Goal: Information Seeking & Learning: Learn about a topic

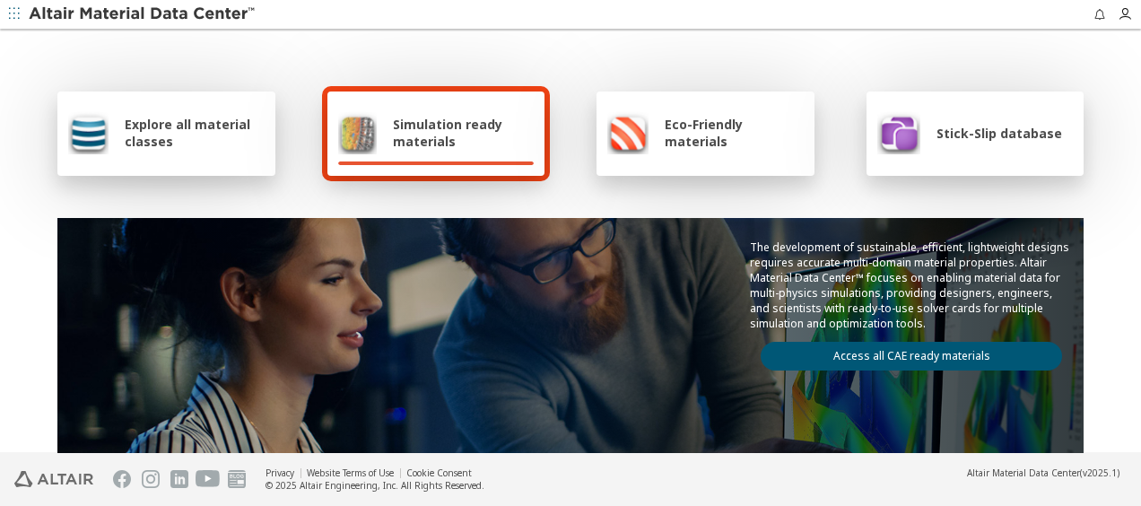
click at [708, 249] on div "The development of sustainable, efficient, lightweight designs requires accurat…" at bounding box center [570, 305] width 1026 height 174
click at [716, 210] on div "Explore all material classes Simulation ready materials Eco-Friendly materials …" at bounding box center [570, 291] width 1041 height 520
click at [589, 56] on div "Explore all material classes Simulation ready materials Eco-Friendly materials …" at bounding box center [570, 291] width 1041 height 520
click at [258, 149] on div "Explore all material classes" at bounding box center [166, 133] width 218 height 84
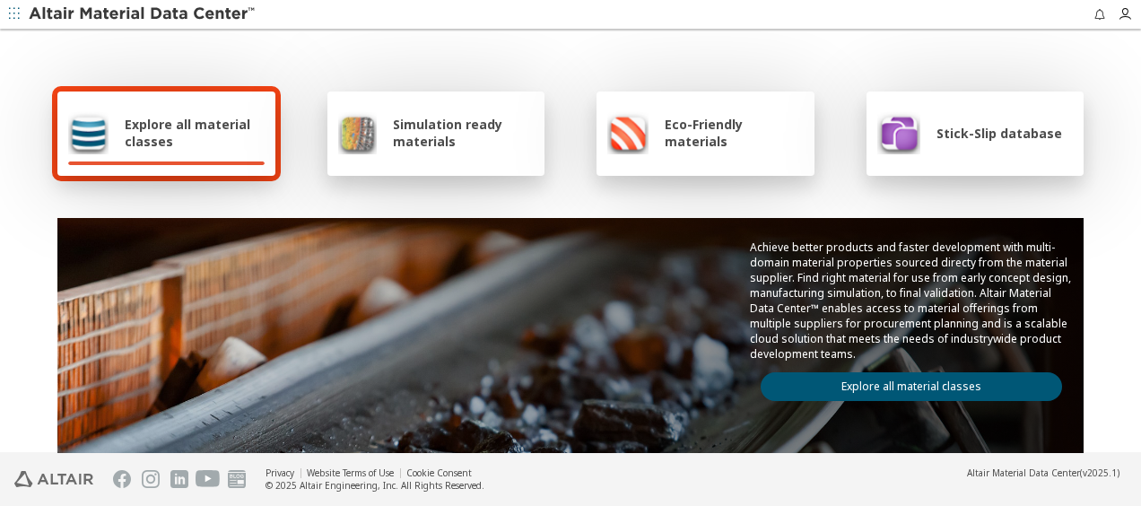
click at [790, 362] on div "Achieve better products and faster development with multi-domain material prope…" at bounding box center [911, 320] width 344 height 205
click at [811, 377] on link "Explore all material classes" at bounding box center [911, 386] width 301 height 29
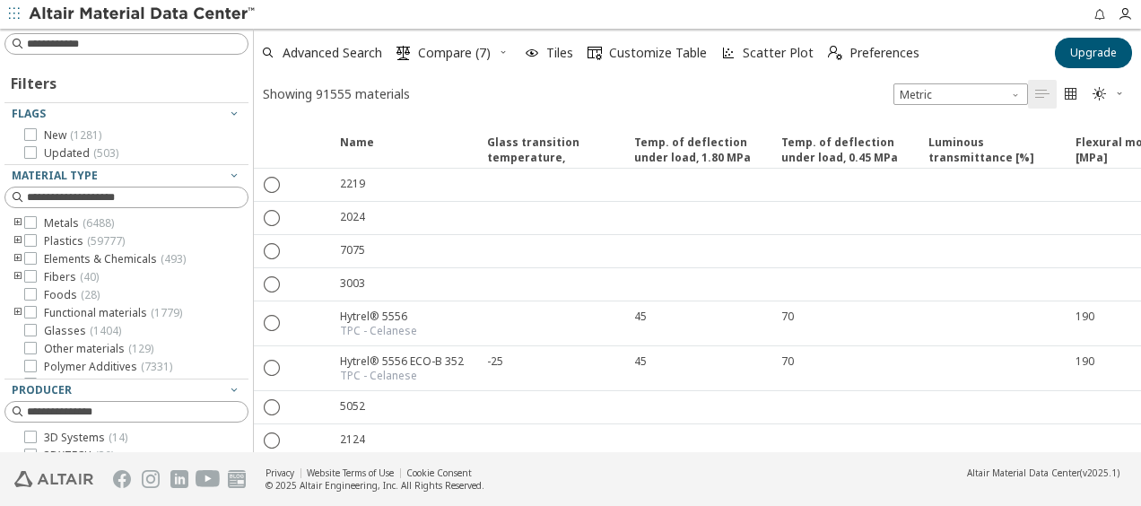
click at [19, 240] on icon "toogle group" at bounding box center [18, 241] width 13 height 14
click at [41, 258] on icon "toogle group" at bounding box center [45, 259] width 13 height 14
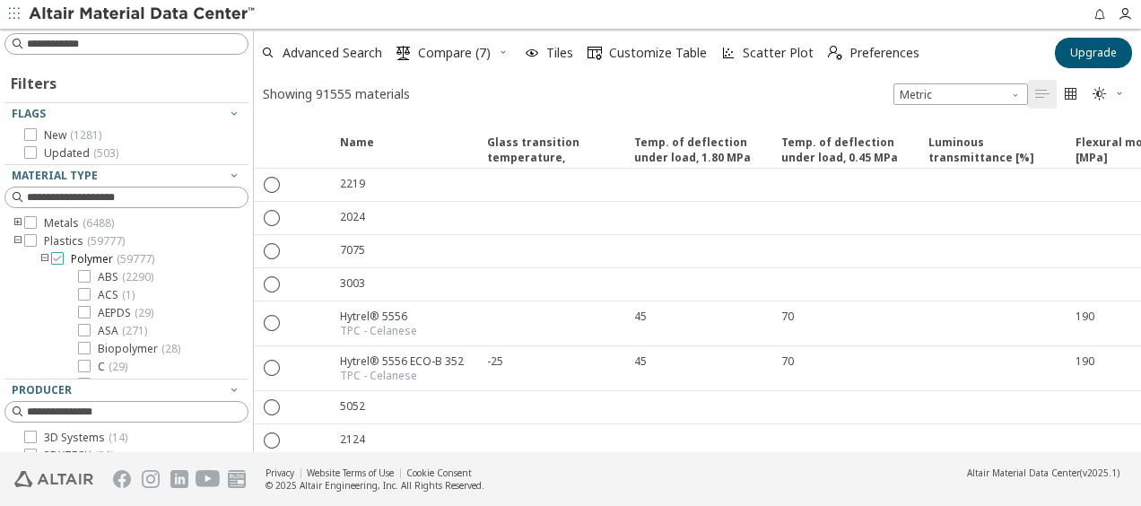
click at [59, 260] on icon at bounding box center [57, 258] width 13 height 13
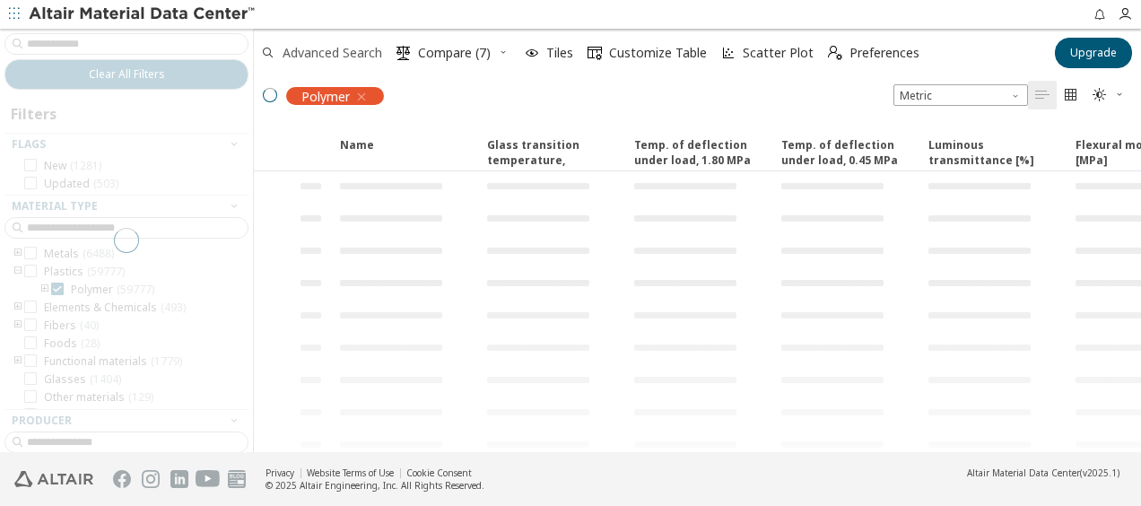
click at [353, 59] on span "Advanced Search" at bounding box center [333, 53] width 100 height 13
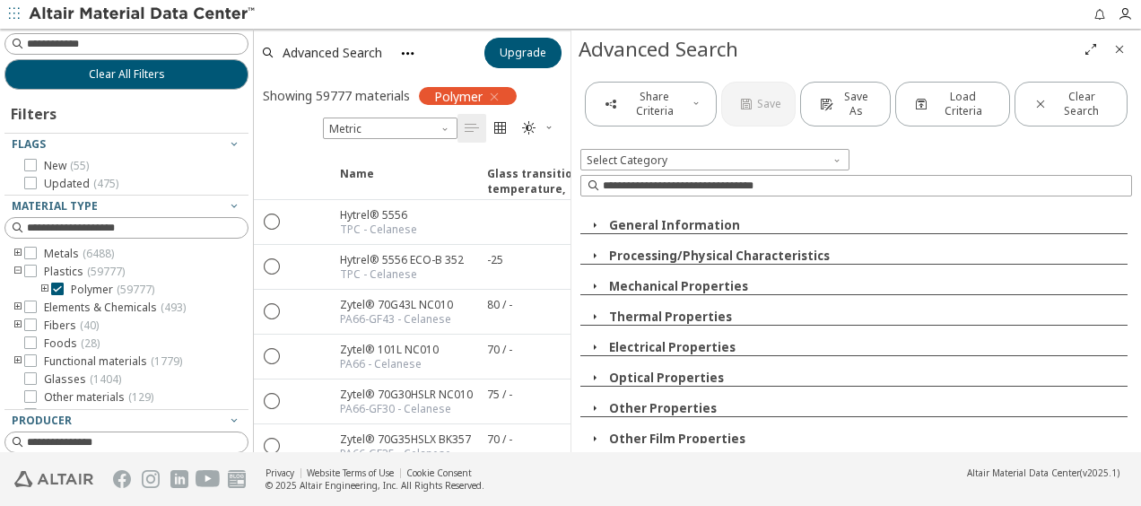
scroll to position [124, 0]
click at [592, 316] on icon "button" at bounding box center [595, 316] width 14 height 14
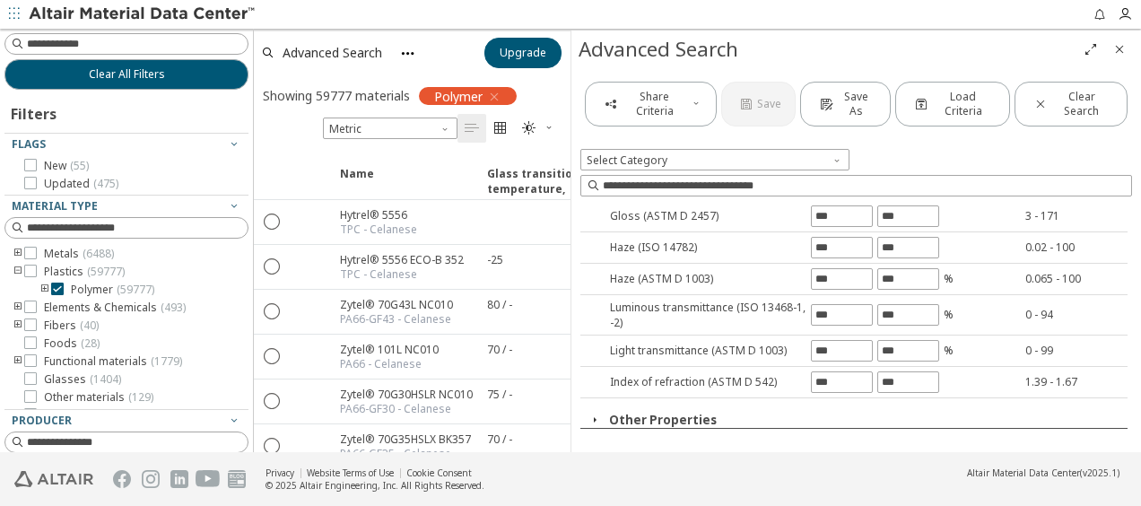
scroll to position [393, 0]
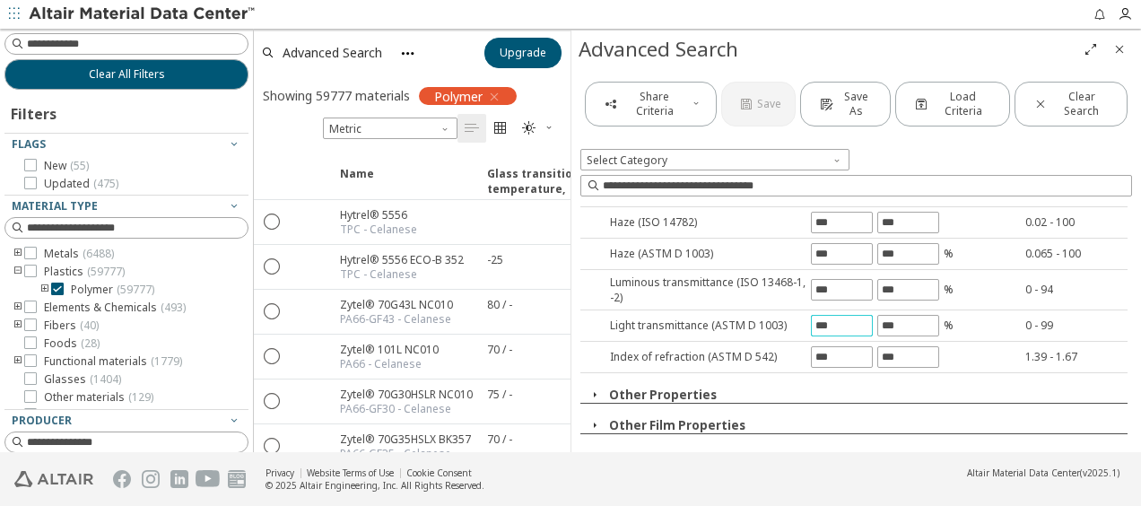
drag, startPoint x: 841, startPoint y: 319, endPoint x: 804, endPoint y: 319, distance: 36.8
click at [804, 319] on div "Light transmittance (ASTM D 1003) % 0 - 99" at bounding box center [853, 325] width 547 height 31
click at [824, 319] on input "text" at bounding box center [842, 326] width 60 height 20
drag, startPoint x: 831, startPoint y: 316, endPoint x: 809, endPoint y: 314, distance: 21.6
click at [812, 316] on input "**" at bounding box center [842, 326] width 60 height 20
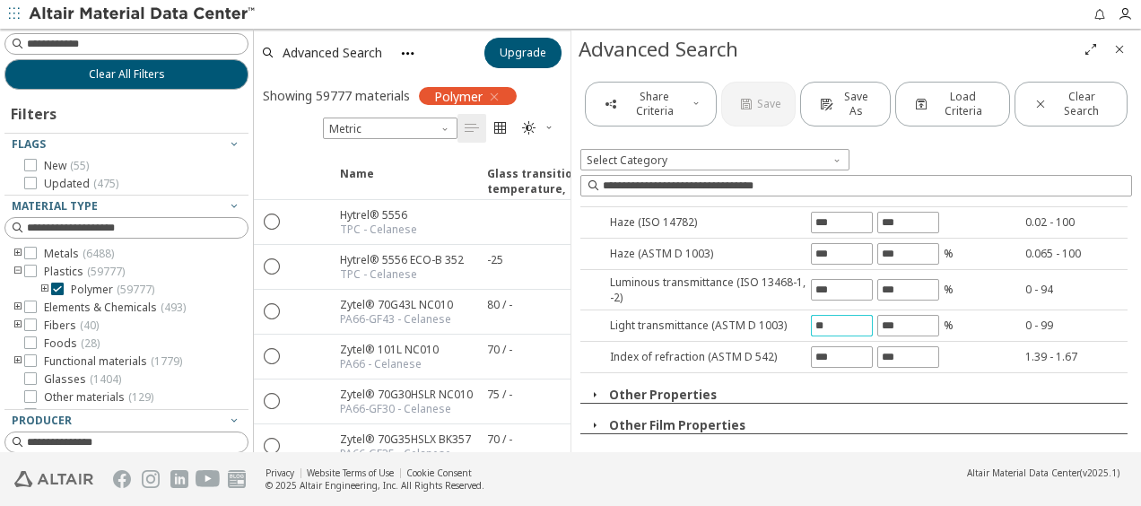
click at [820, 318] on input "**" at bounding box center [842, 326] width 60 height 20
drag, startPoint x: 822, startPoint y: 318, endPoint x: 807, endPoint y: 317, distance: 14.4
click at [812, 317] on input "**" at bounding box center [842, 326] width 60 height 20
click at [832, 316] on input "**" at bounding box center [842, 326] width 60 height 20
type input "**"
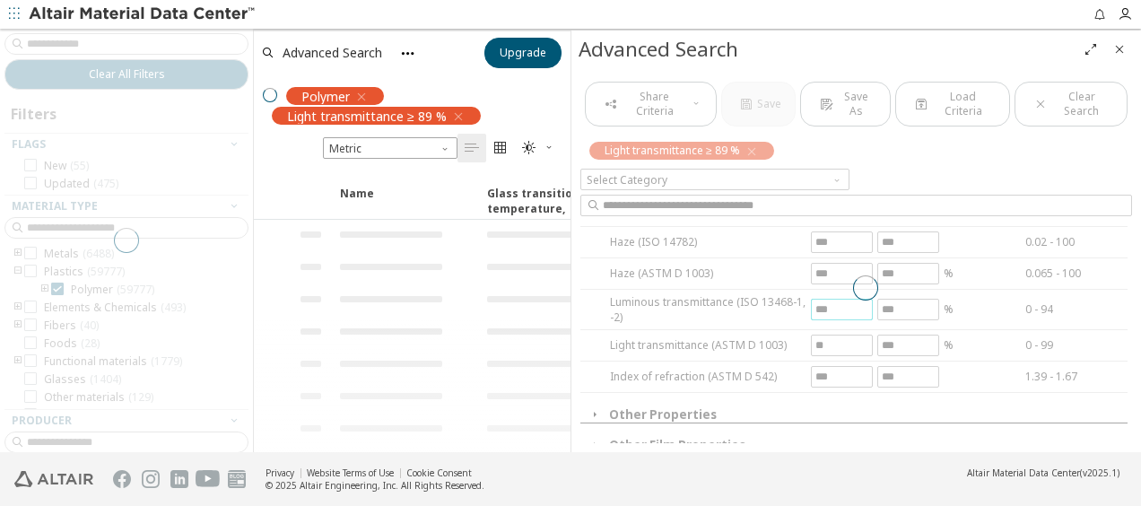
drag, startPoint x: 831, startPoint y: 283, endPoint x: 780, endPoint y: 284, distance: 50.2
click at [780, 284] on div "Share Criteria Save Save As Load Criteria Clear Search Light transmittance ≥ 89…" at bounding box center [856, 260] width 570 height 384
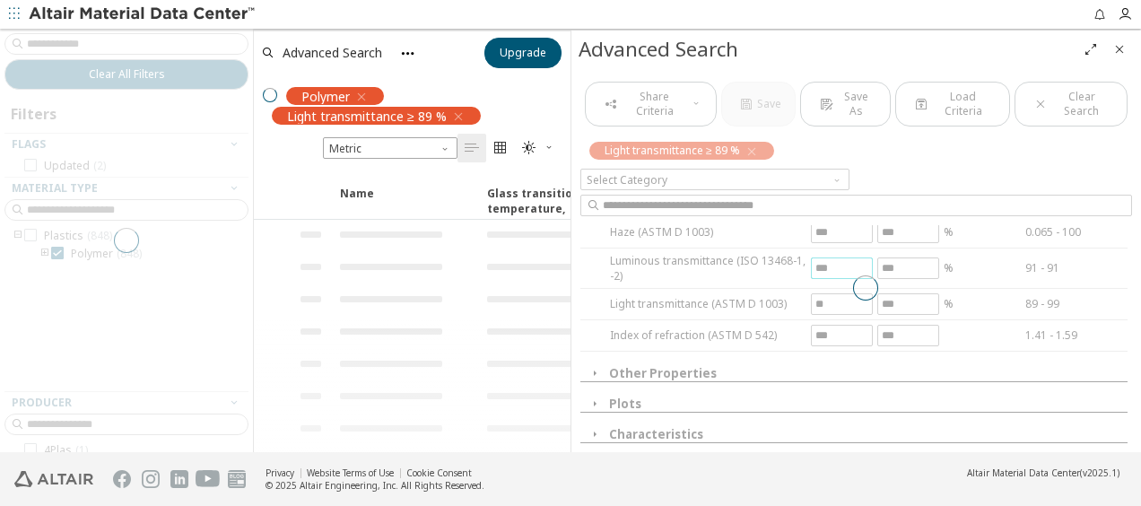
scroll to position [269, 0]
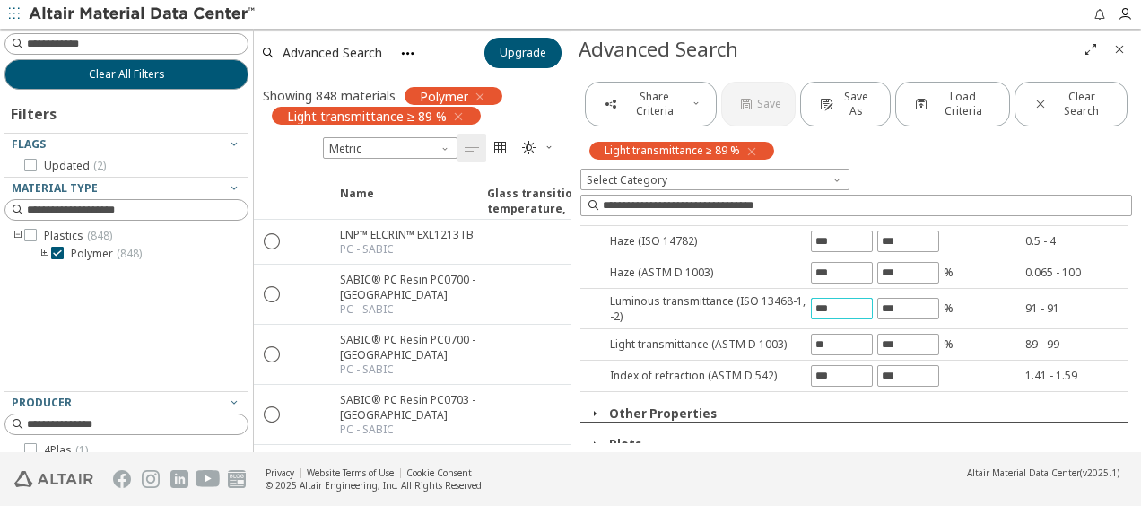
drag, startPoint x: 835, startPoint y: 308, endPoint x: 798, endPoint y: 306, distance: 36.8
click at [798, 306] on div "Luminous transmittance (ISO 13468-1, -2) % 91 - 91" at bounding box center [853, 309] width 547 height 40
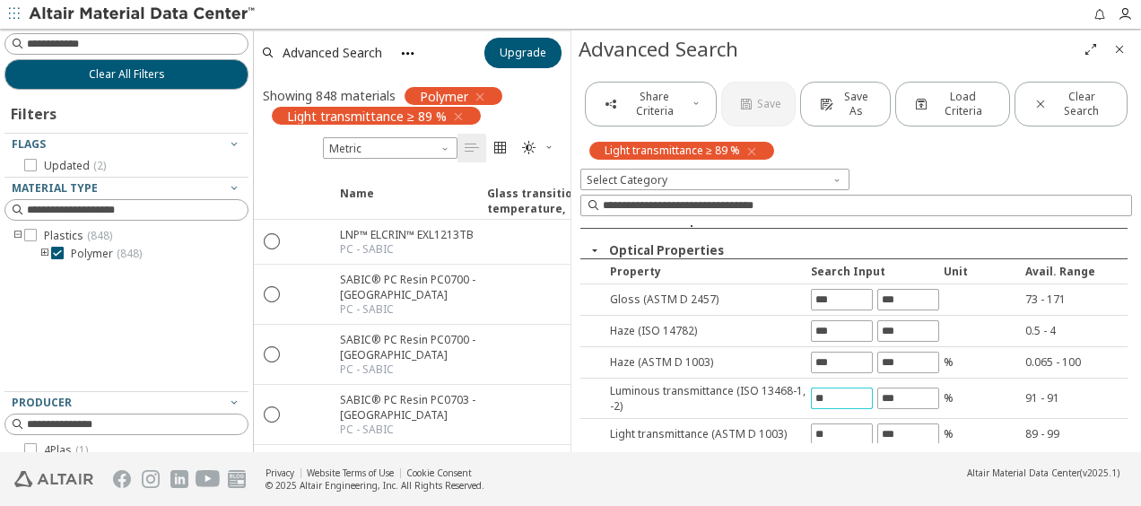
scroll to position [90, 0]
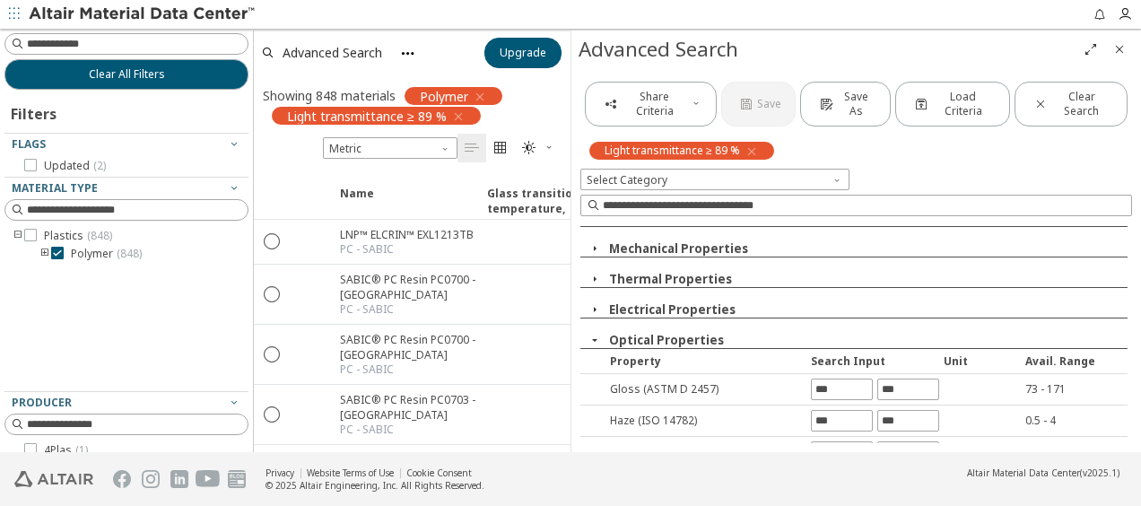
type input "**"
click at [593, 332] on div "Share Criteria Save Save As Load Criteria Clear Search Light transmittance ≥ 89…" at bounding box center [856, 260] width 570 height 384
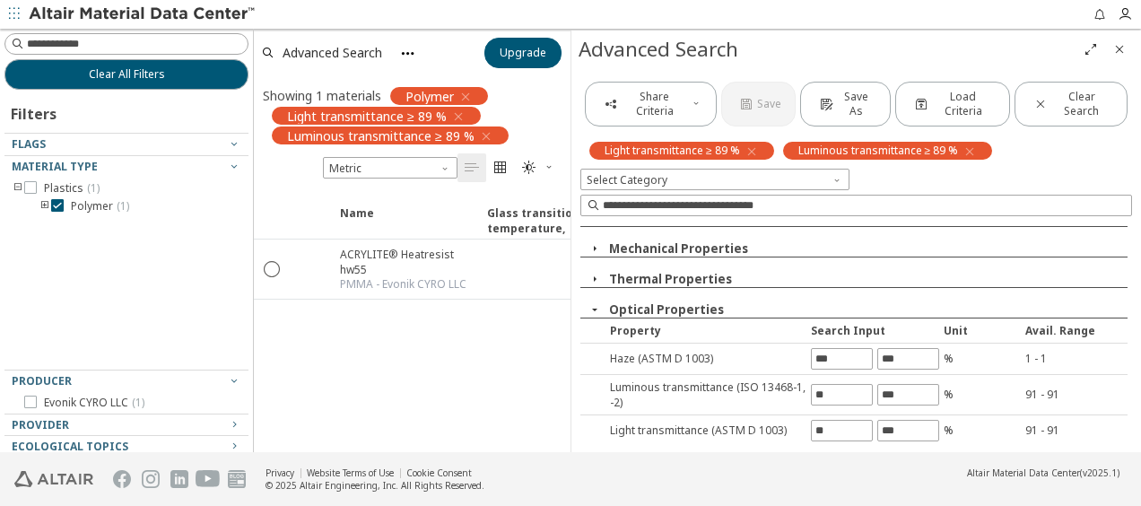
click at [594, 307] on icon "button" at bounding box center [595, 309] width 14 height 14
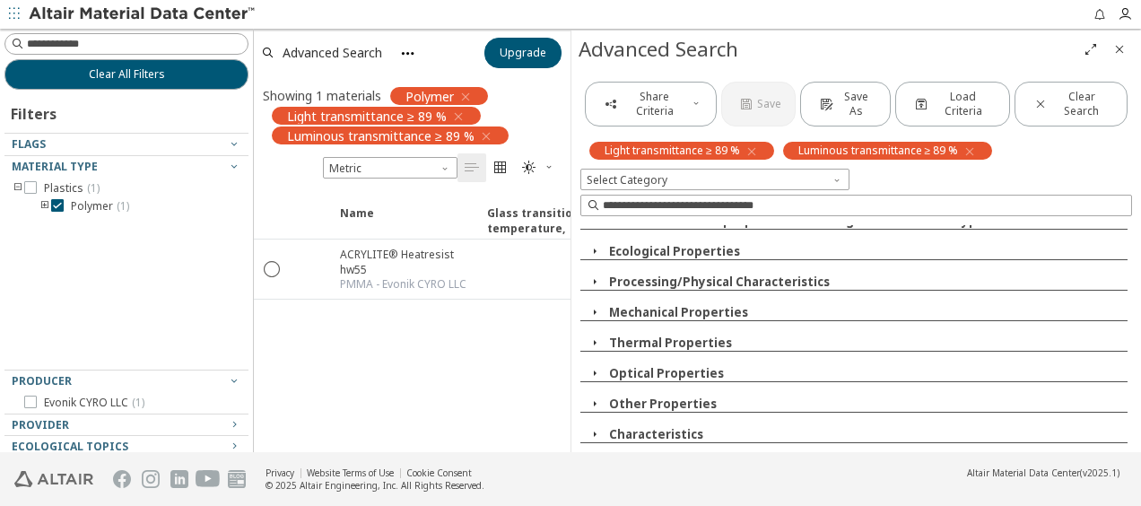
scroll to position [22, 0]
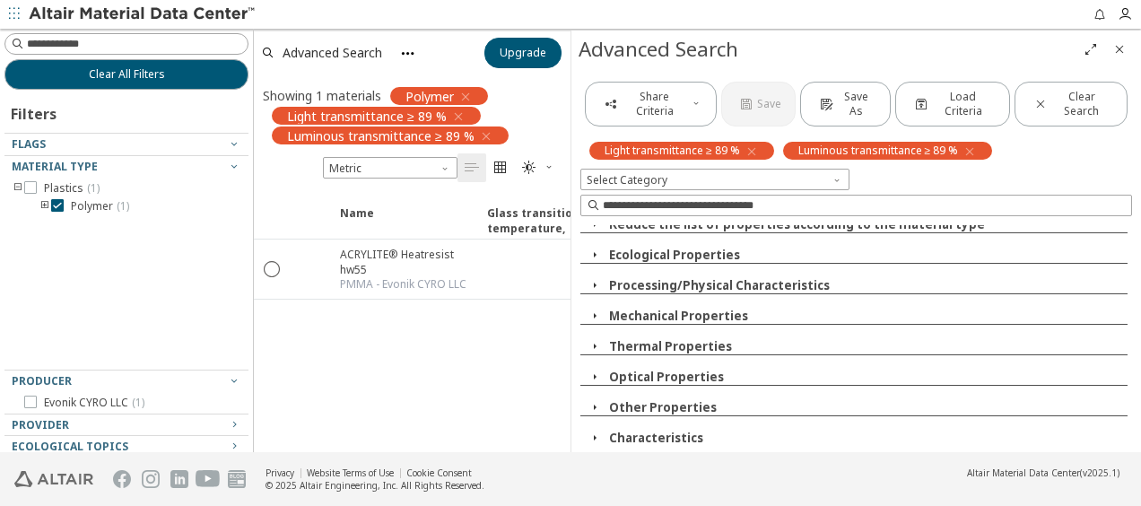
click at [596, 289] on icon "button" at bounding box center [595, 285] width 14 height 14
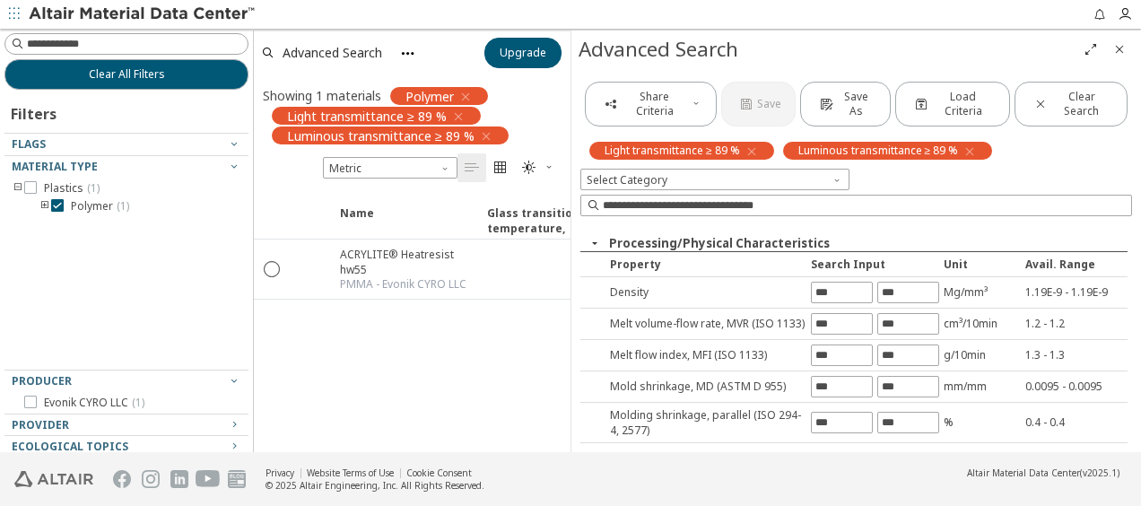
scroll to position [0, 0]
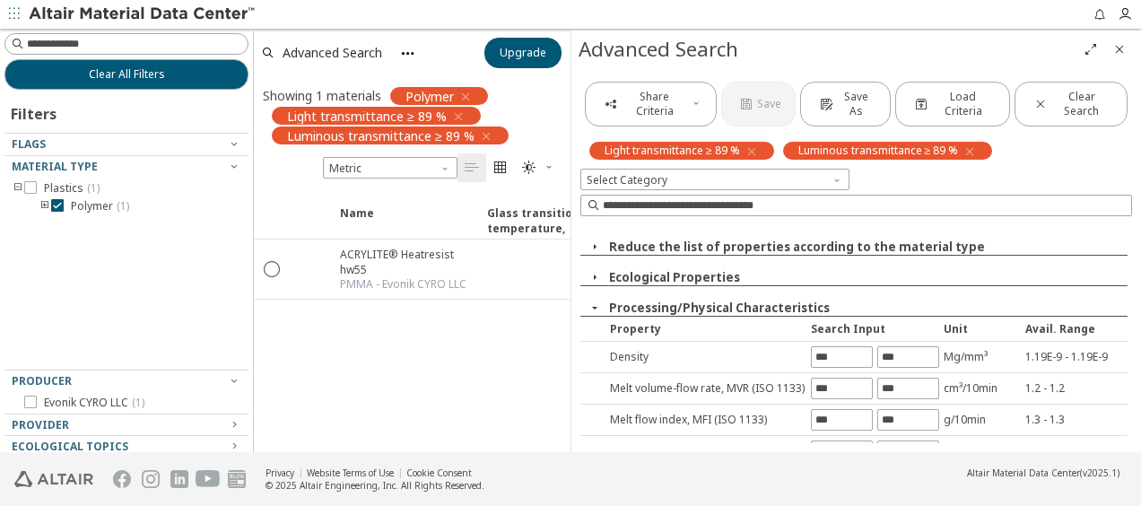
click at [595, 305] on icon "button" at bounding box center [595, 308] width 14 height 14
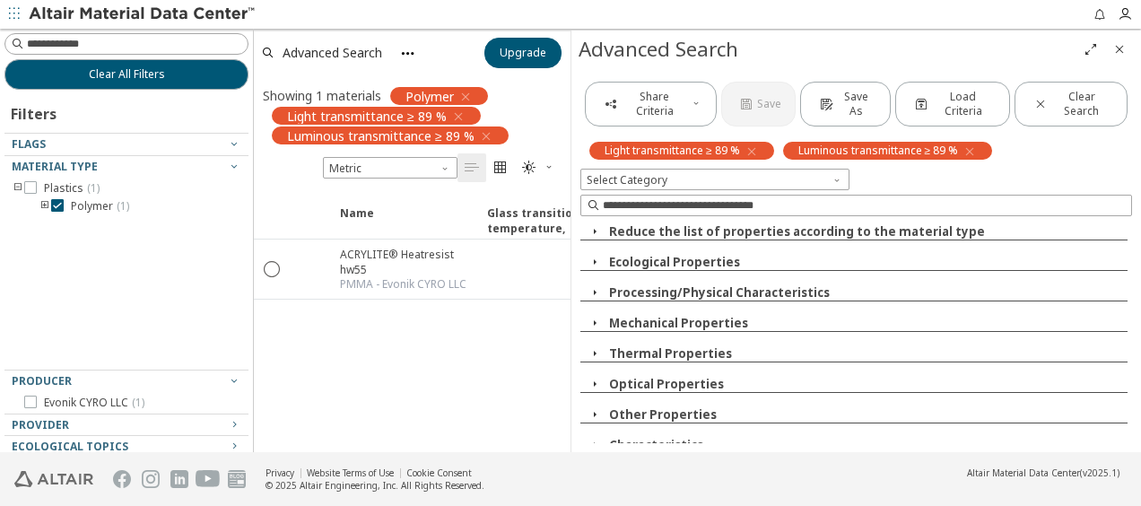
scroll to position [22, 0]
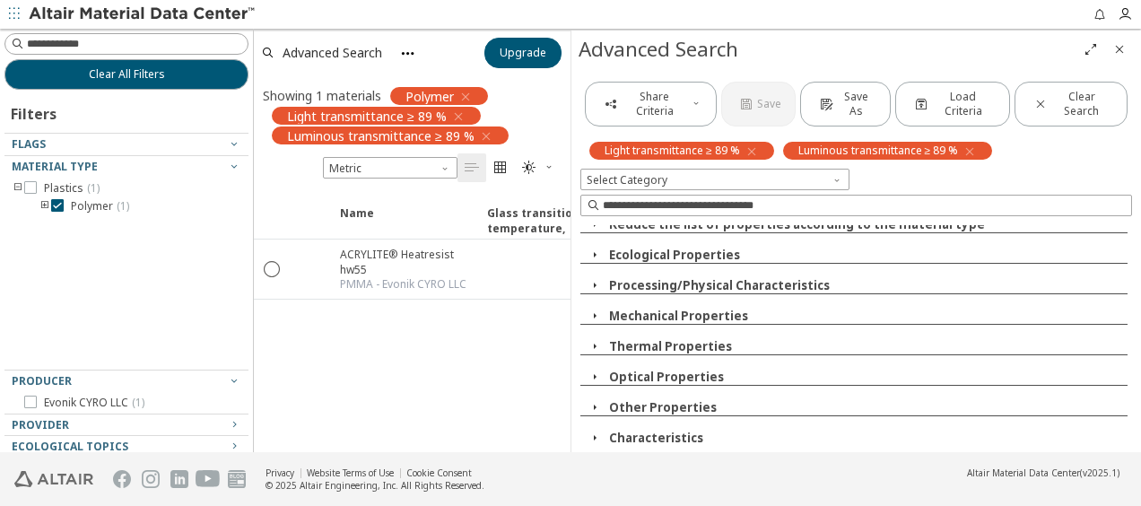
click at [599, 433] on icon "button" at bounding box center [595, 438] width 14 height 14
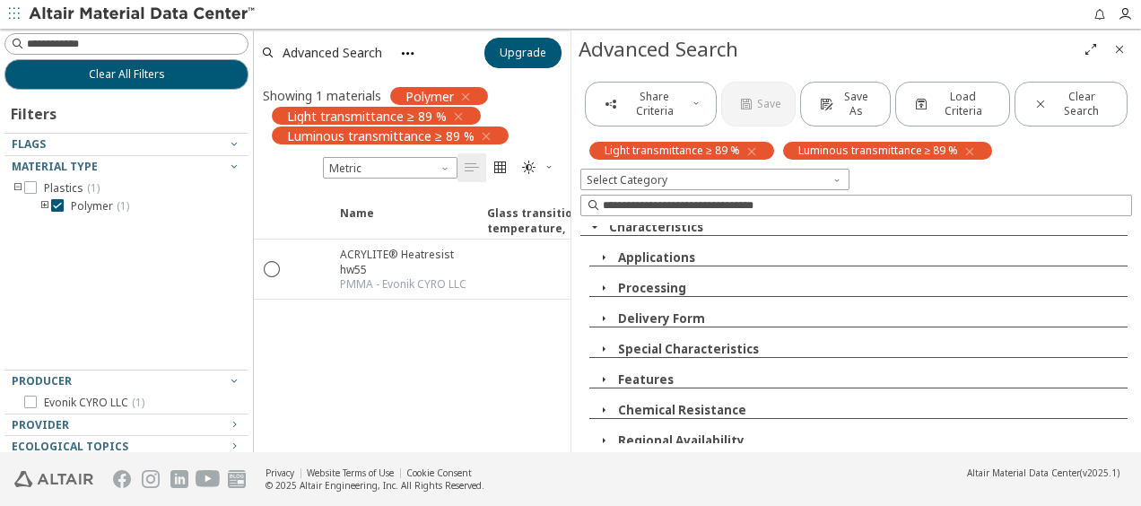
scroll to position [234, 0]
click at [607, 377] on icon "button" at bounding box center [604, 378] width 14 height 14
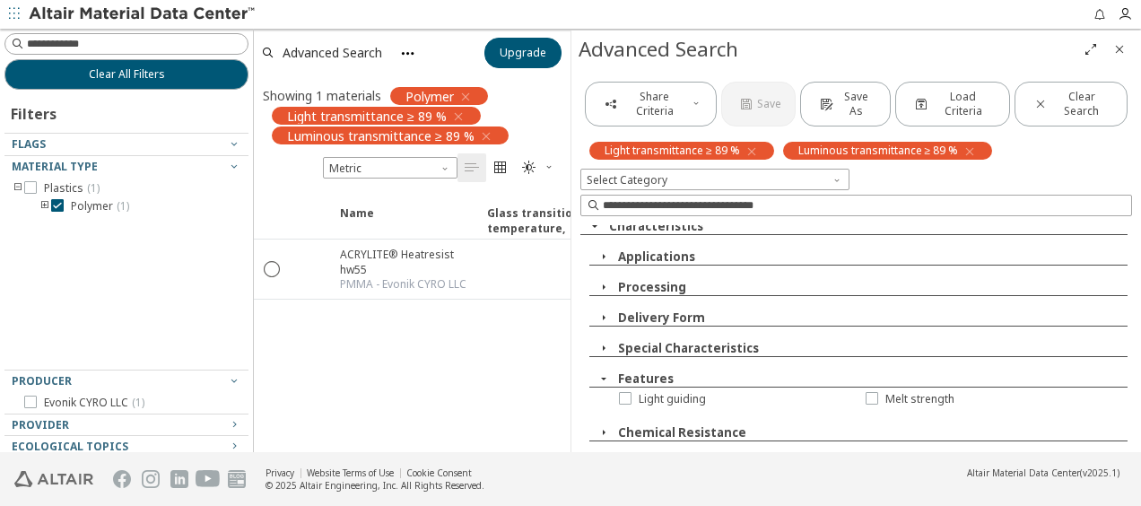
click at [606, 371] on icon "button" at bounding box center [604, 378] width 14 height 14
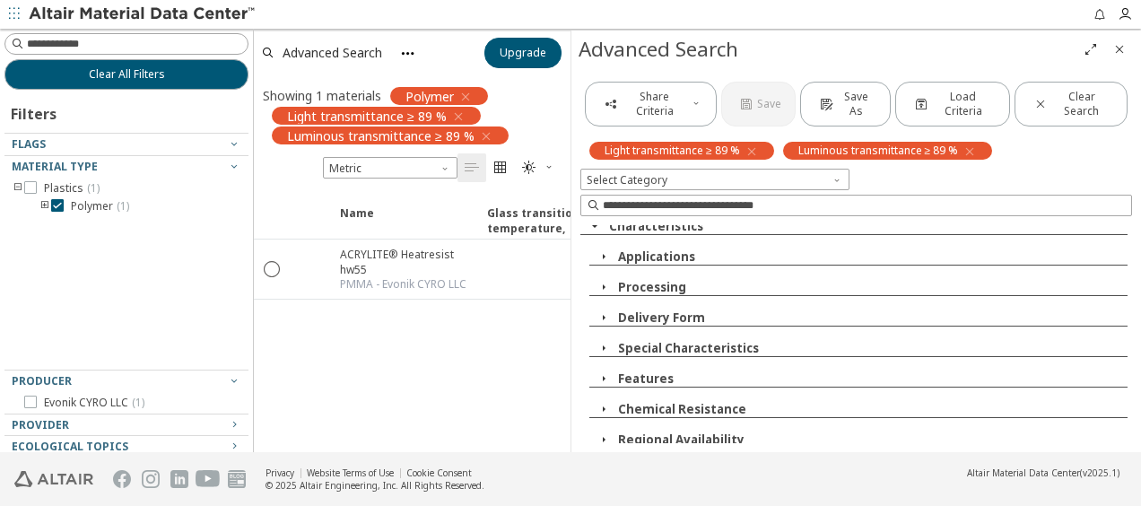
click at [607, 341] on icon "button" at bounding box center [604, 348] width 14 height 14
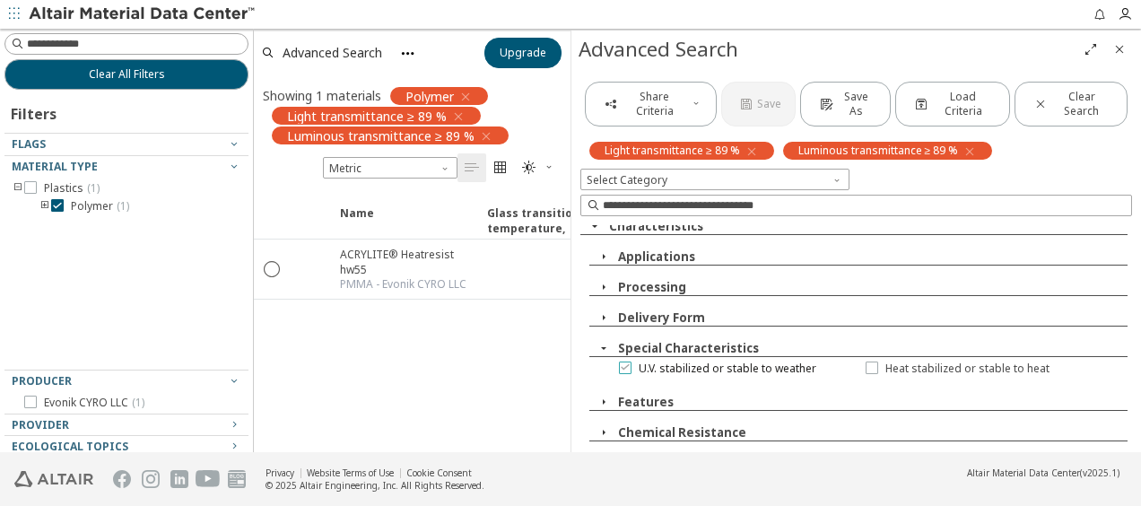
click at [623, 365] on icon at bounding box center [625, 367] width 13 height 13
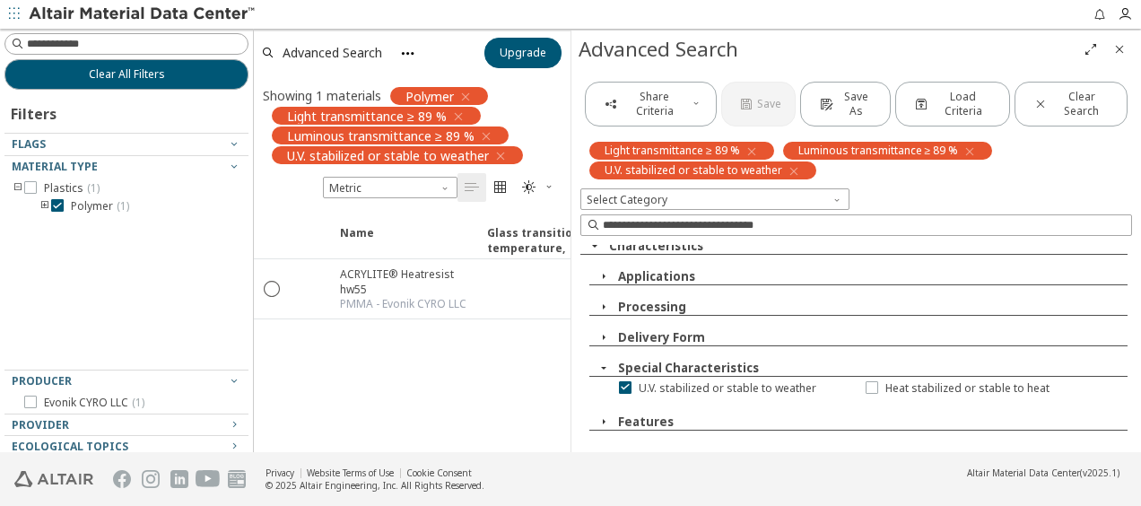
click at [602, 364] on icon "button" at bounding box center [604, 368] width 14 height 14
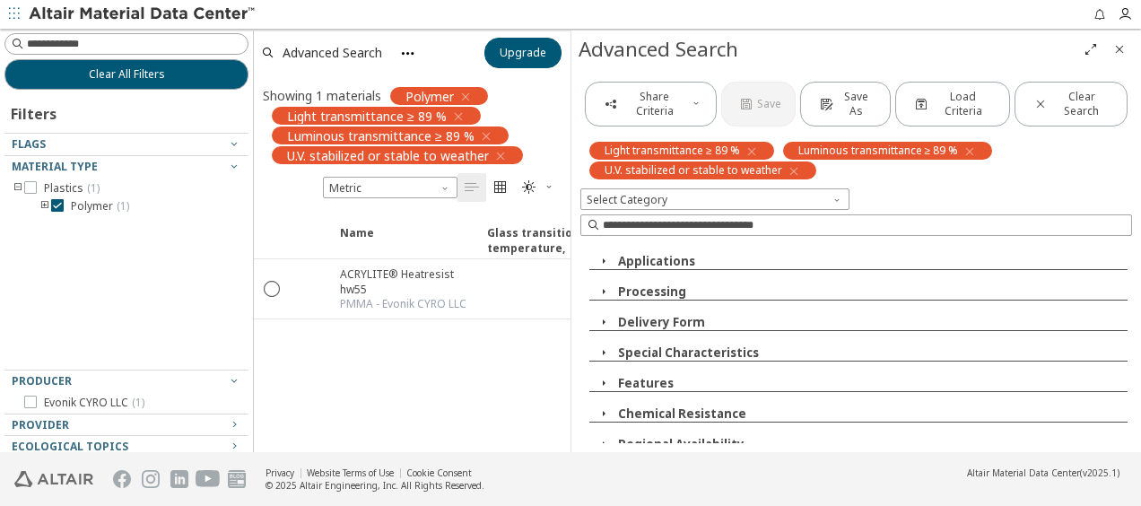
scroll to position [254, 0]
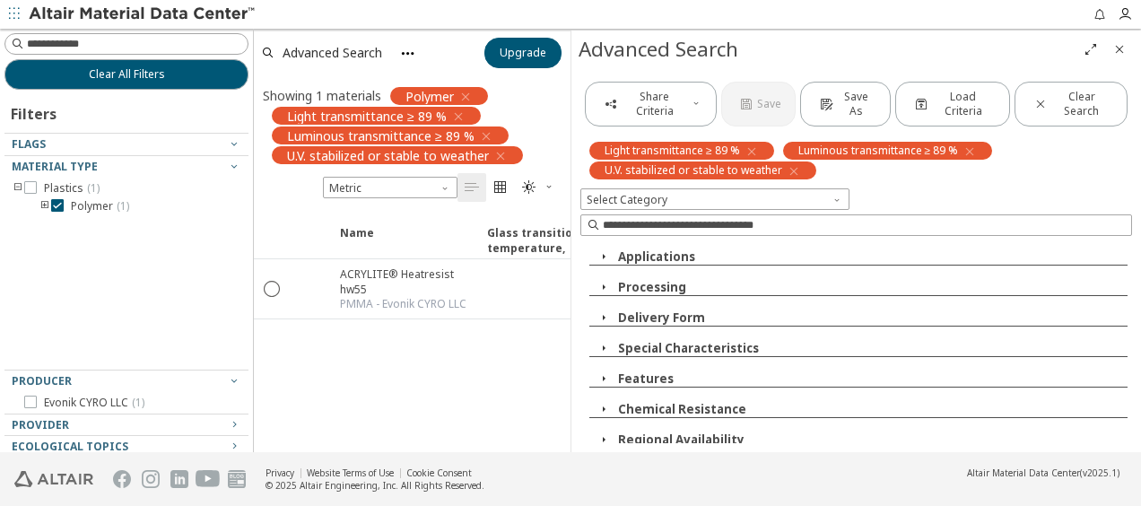
click at [605, 402] on icon "button" at bounding box center [604, 409] width 14 height 14
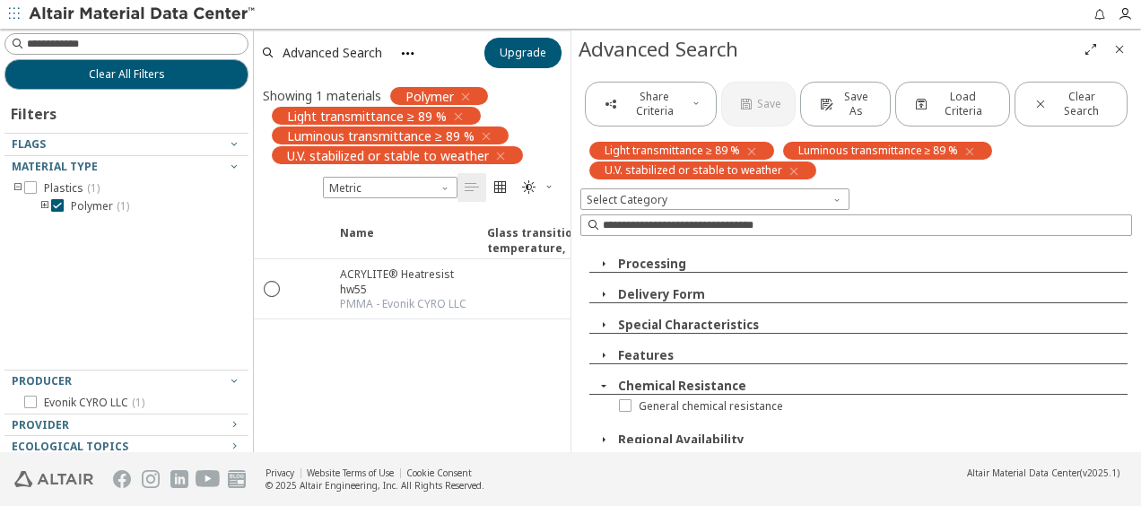
click at [604, 379] on icon "button" at bounding box center [604, 386] width 14 height 14
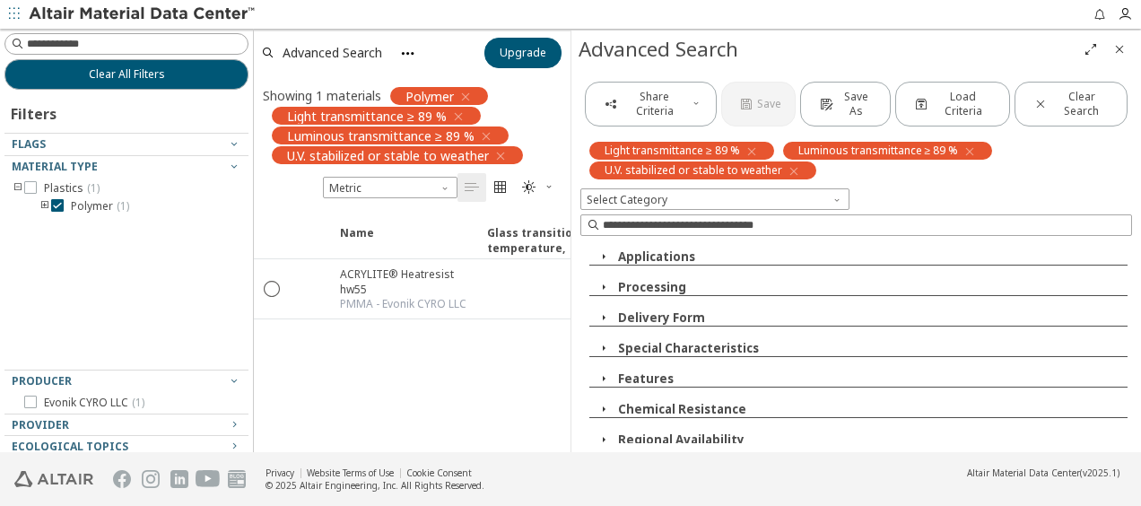
click at [606, 318] on icon "button" at bounding box center [604, 317] width 14 height 14
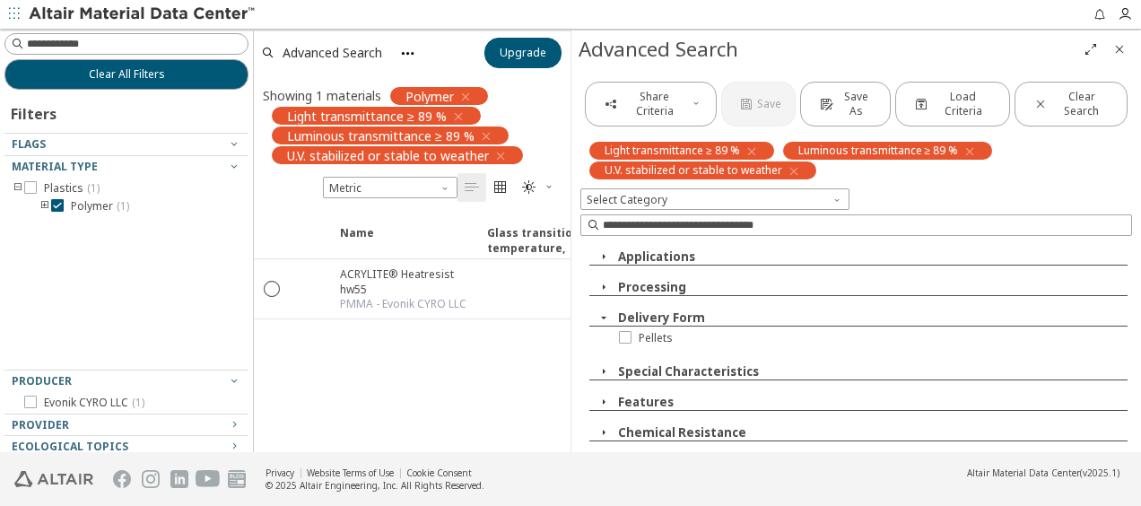
click at [603, 315] on icon "button" at bounding box center [604, 317] width 14 height 14
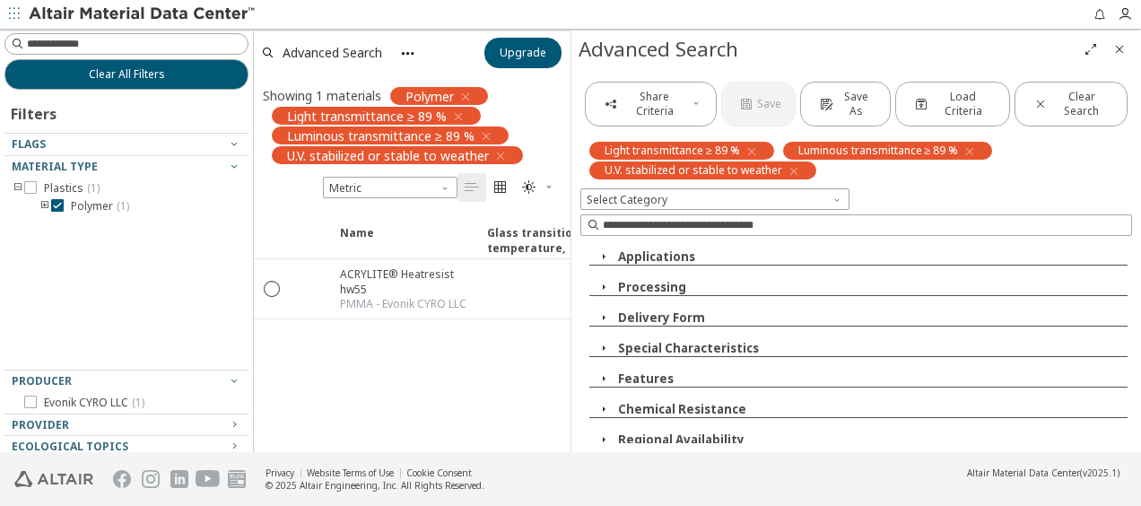
click at [601, 280] on icon "button" at bounding box center [604, 287] width 14 height 14
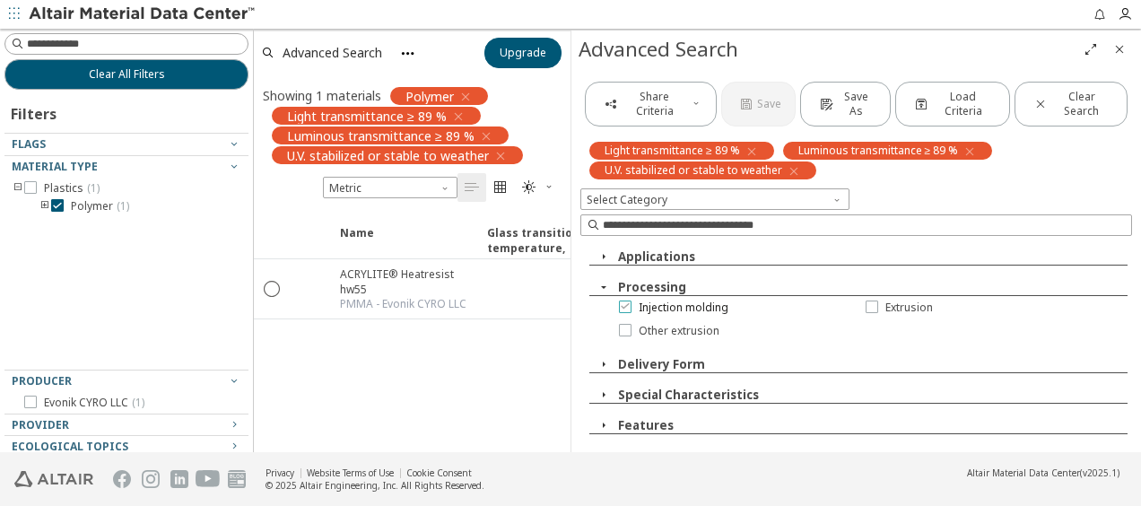
click at [622, 301] on icon at bounding box center [625, 306] width 13 height 13
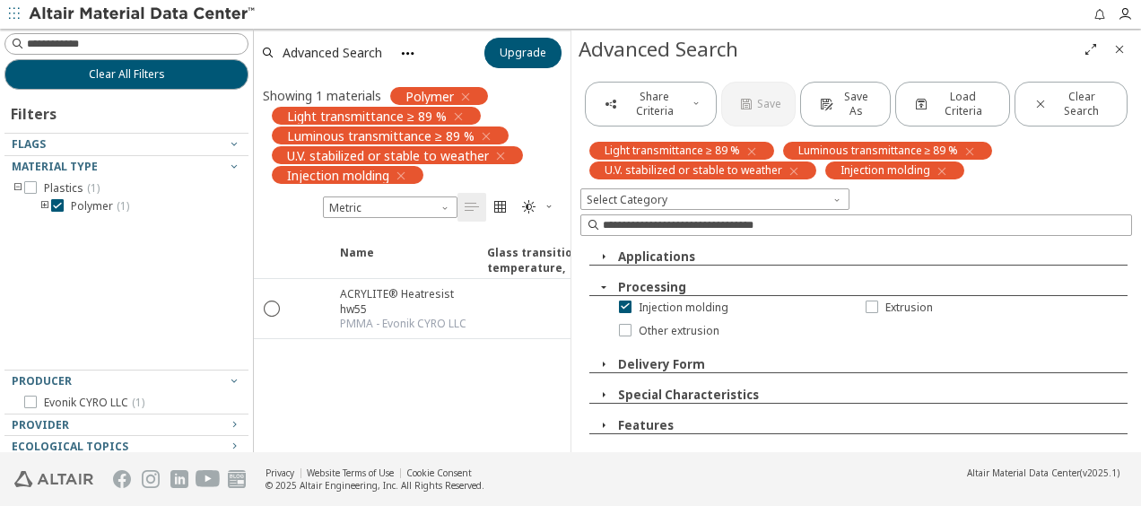
click at [603, 283] on icon "button" at bounding box center [604, 287] width 14 height 14
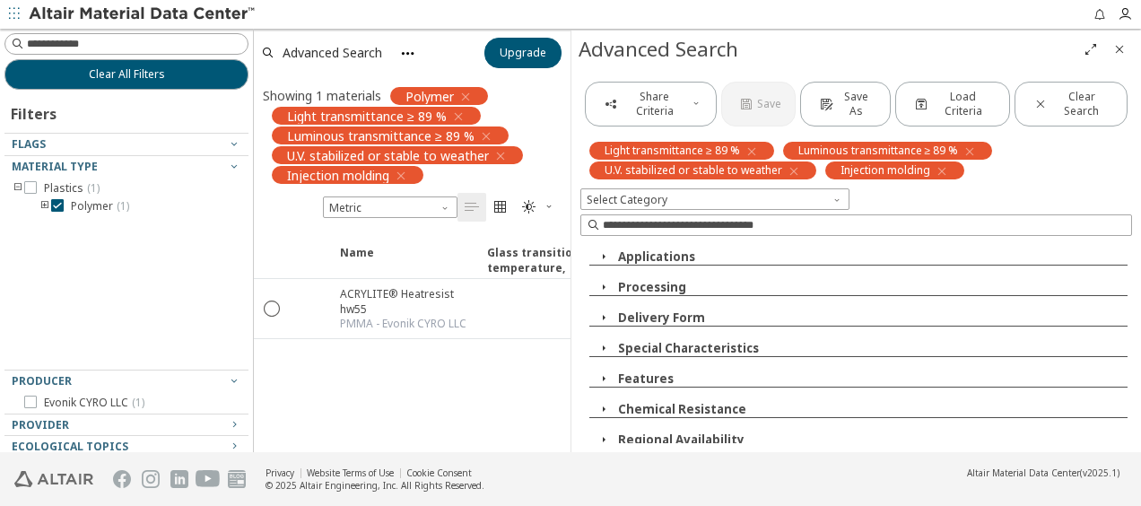
click at [599, 344] on icon "button" at bounding box center [604, 348] width 14 height 14
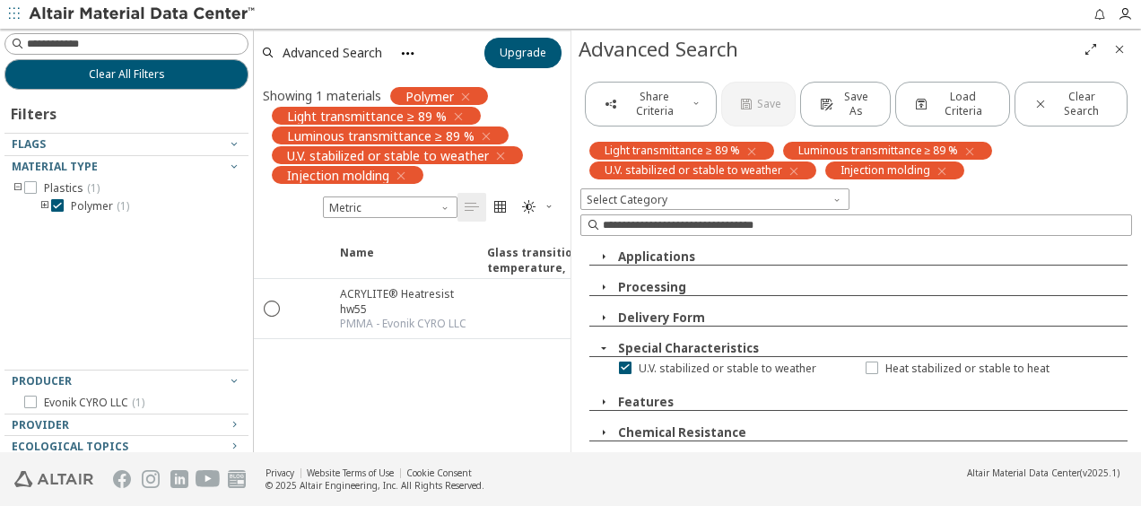
click at [602, 344] on icon "button" at bounding box center [604, 348] width 14 height 14
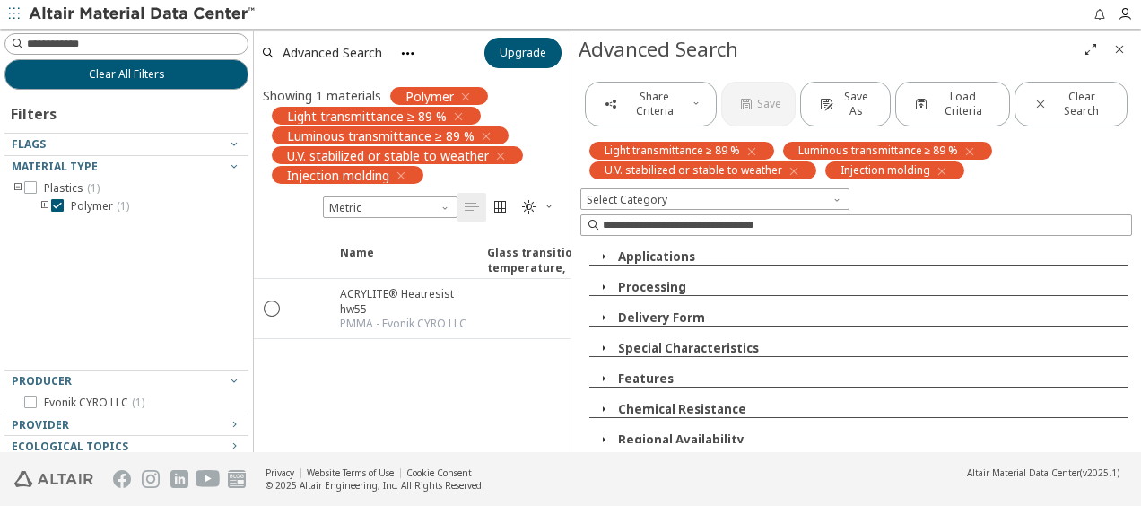
click at [601, 260] on icon "button" at bounding box center [604, 256] width 14 height 14
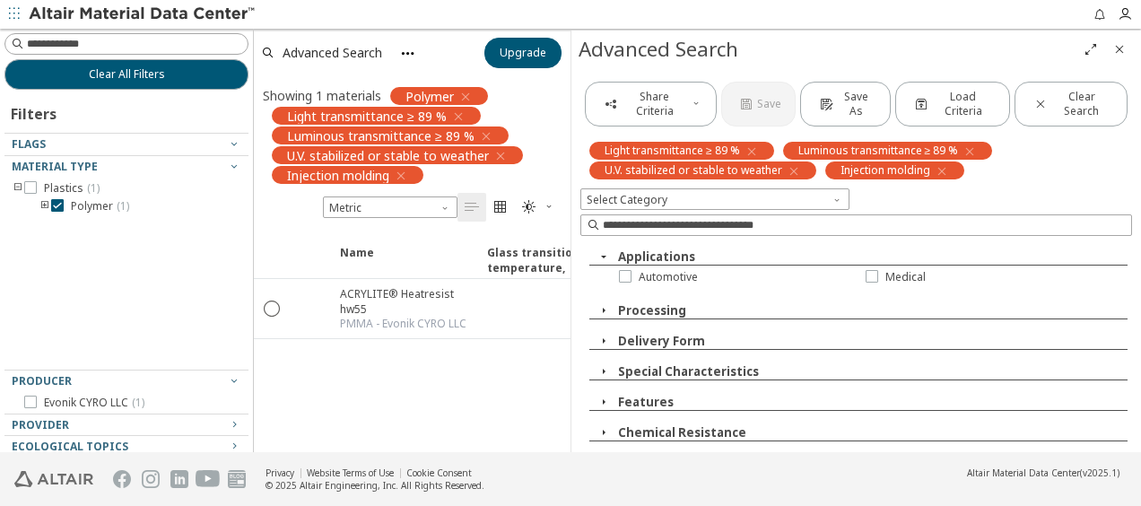
click at [601, 260] on icon "button" at bounding box center [604, 256] width 14 height 14
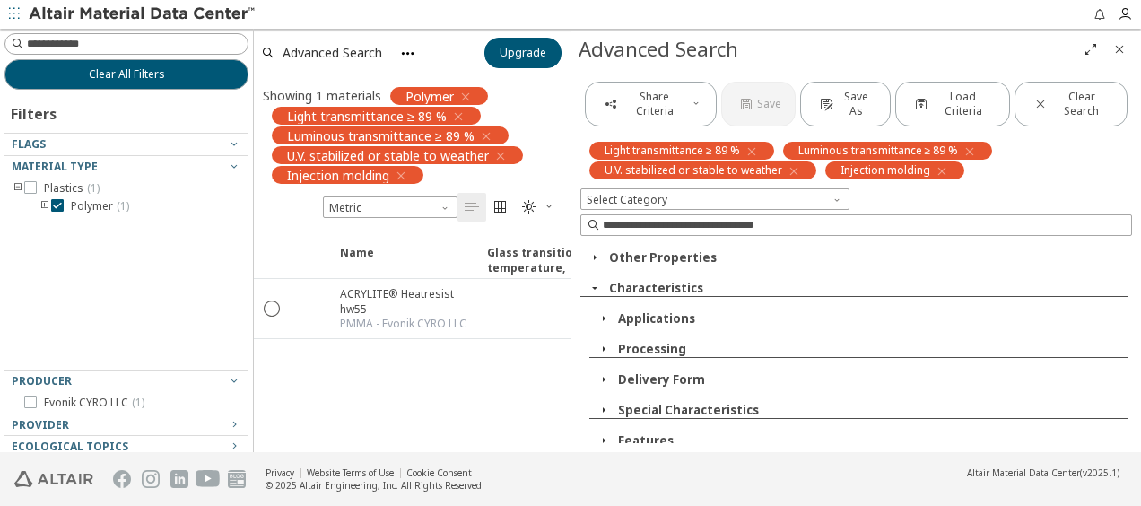
scroll to position [164, 0]
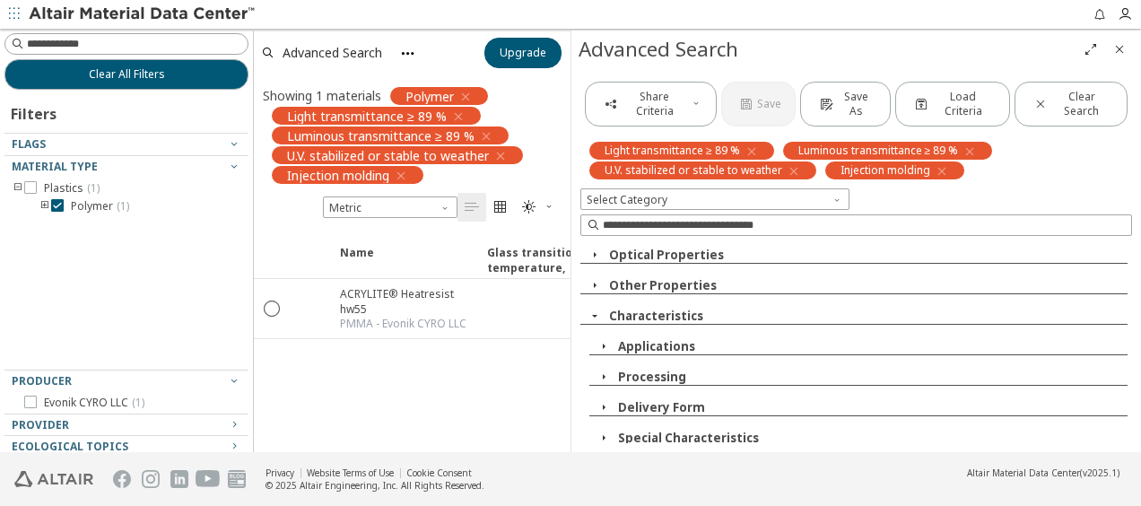
click at [596, 310] on icon "button" at bounding box center [595, 316] width 14 height 14
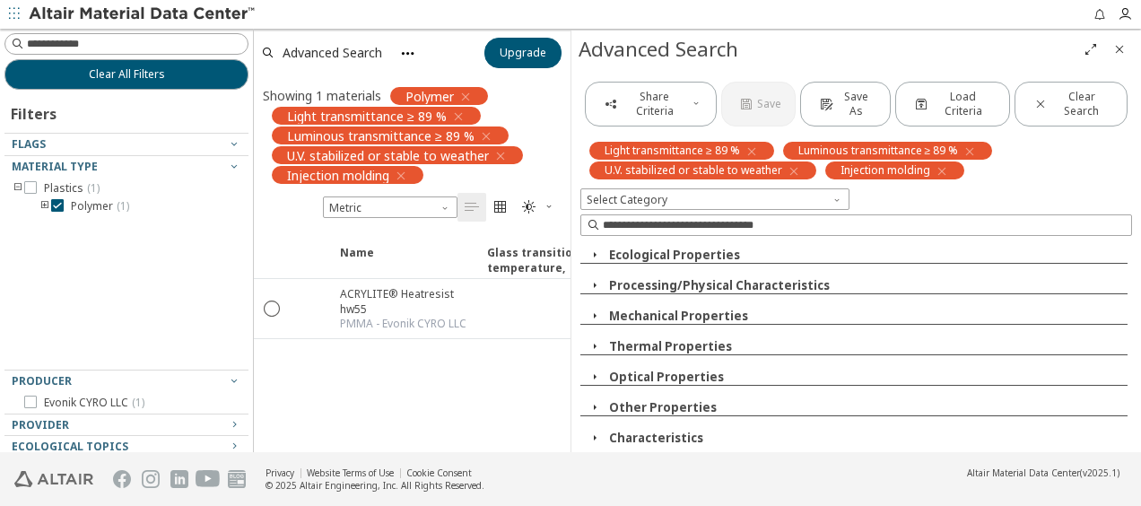
click at [597, 373] on icon "button" at bounding box center [595, 377] width 14 height 14
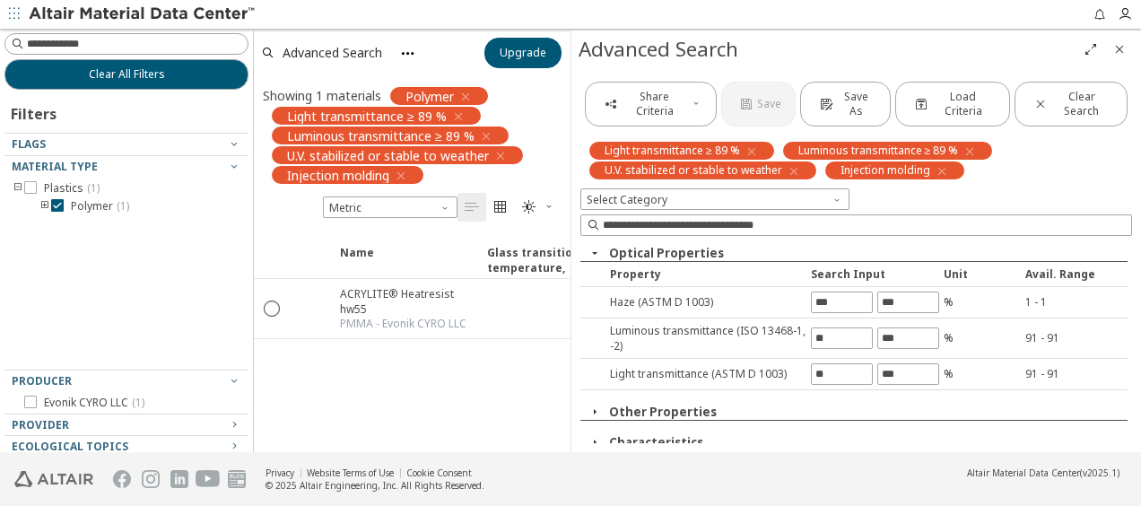
scroll to position [167, 0]
drag, startPoint x: 820, startPoint y: 331, endPoint x: 800, endPoint y: 331, distance: 19.7
click at [800, 331] on div "Luminous transmittance (ISO 13468-1, -2) ** % 91 - 91" at bounding box center [853, 338] width 547 height 40
click at [816, 335] on input "**" at bounding box center [842, 337] width 60 height 20
click at [823, 335] on input "**" at bounding box center [842, 337] width 60 height 20
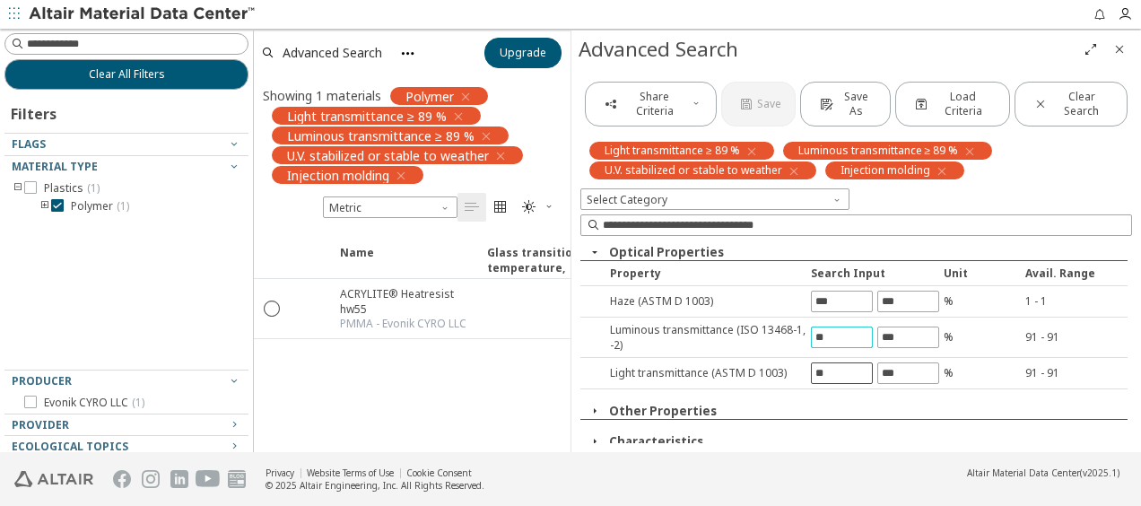
type input "**"
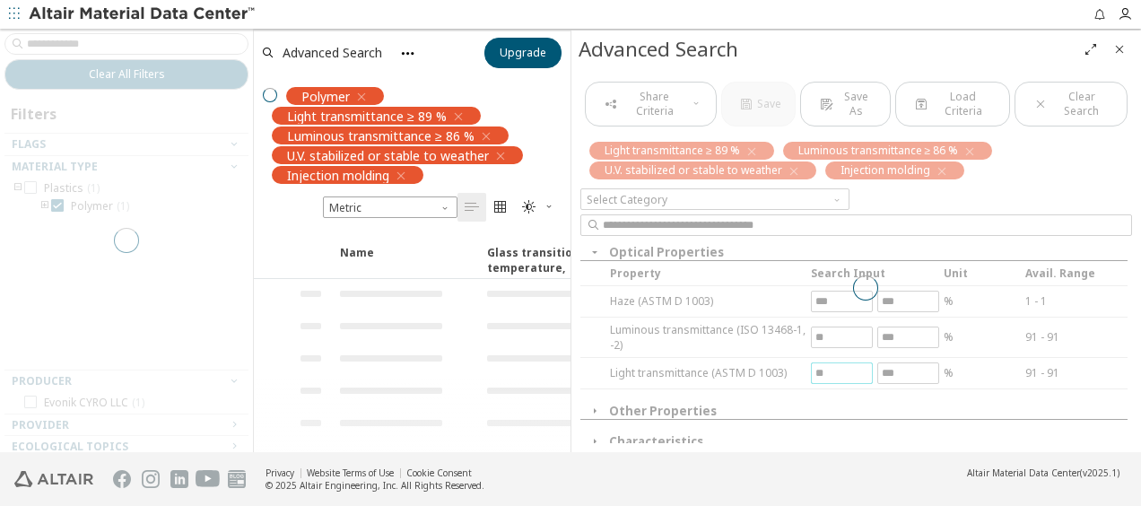
click at [834, 361] on div "Share Criteria Save Save As Load Criteria Clear Search Light transmittance ≥ 89…" at bounding box center [856, 260] width 570 height 384
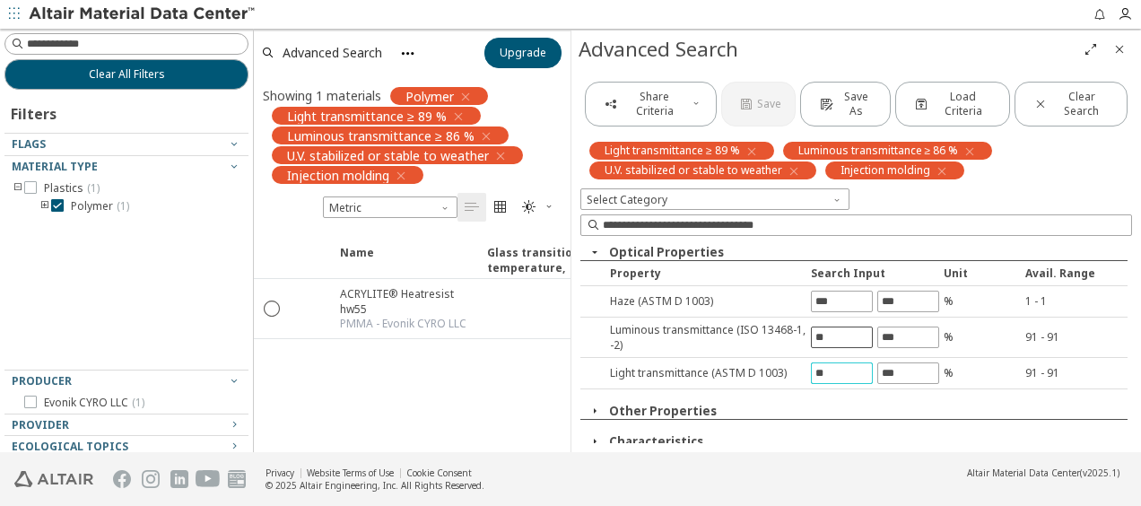
type input "**"
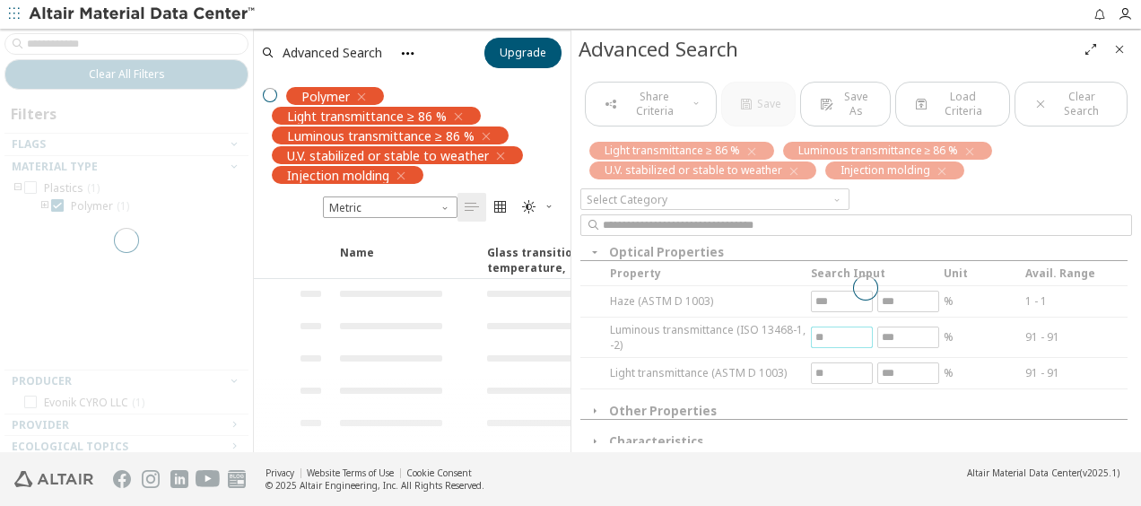
click at [850, 334] on div "Share Criteria Save Save As Load Criteria Clear Search Light transmittance ≥ 86…" at bounding box center [856, 260] width 570 height 384
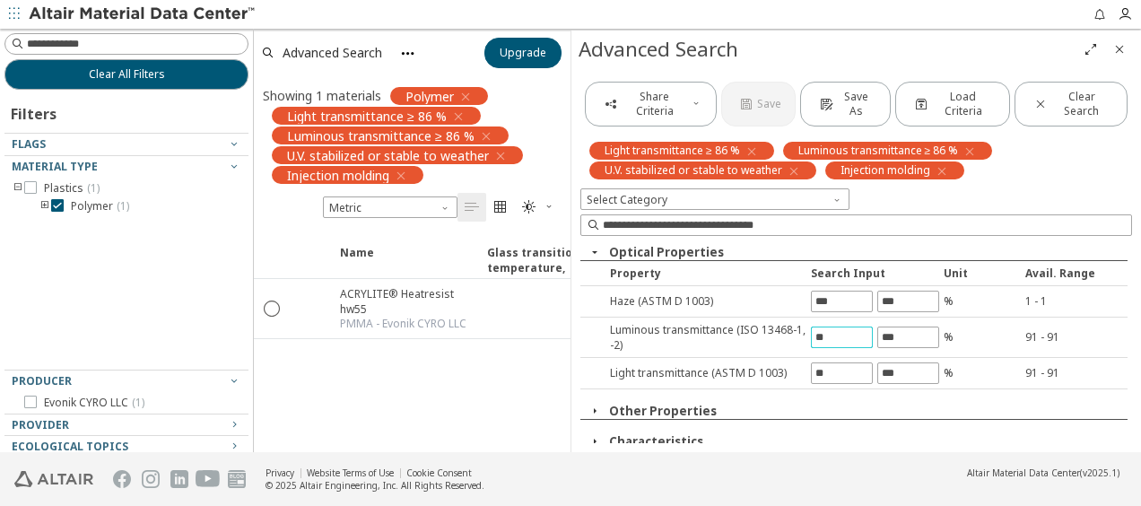
click at [588, 249] on icon "button" at bounding box center [595, 252] width 14 height 14
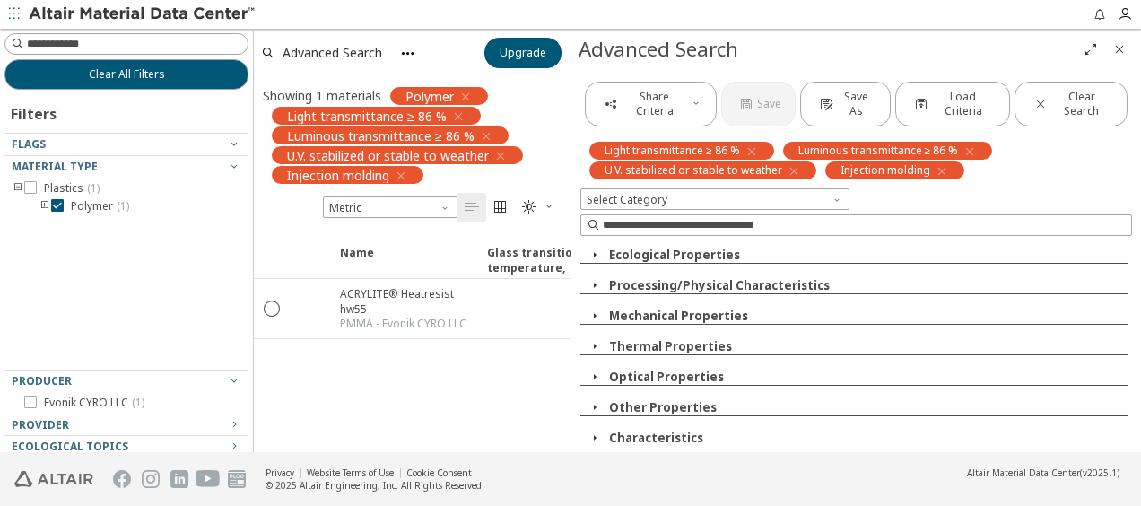
click at [595, 405] on icon "button" at bounding box center [595, 407] width 14 height 14
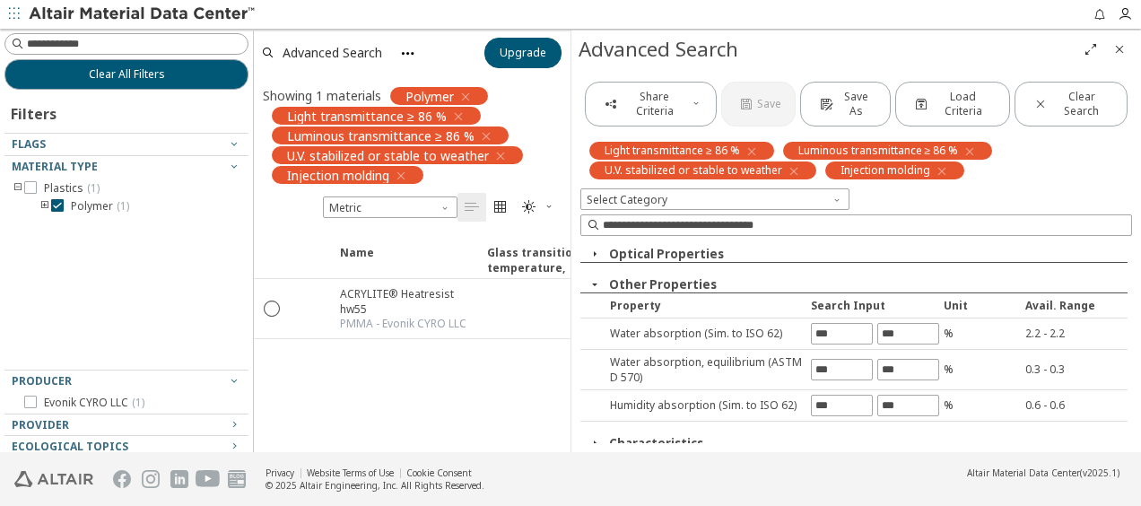
scroll to position [167, 0]
click at [588, 285] on icon "button" at bounding box center [595, 282] width 14 height 14
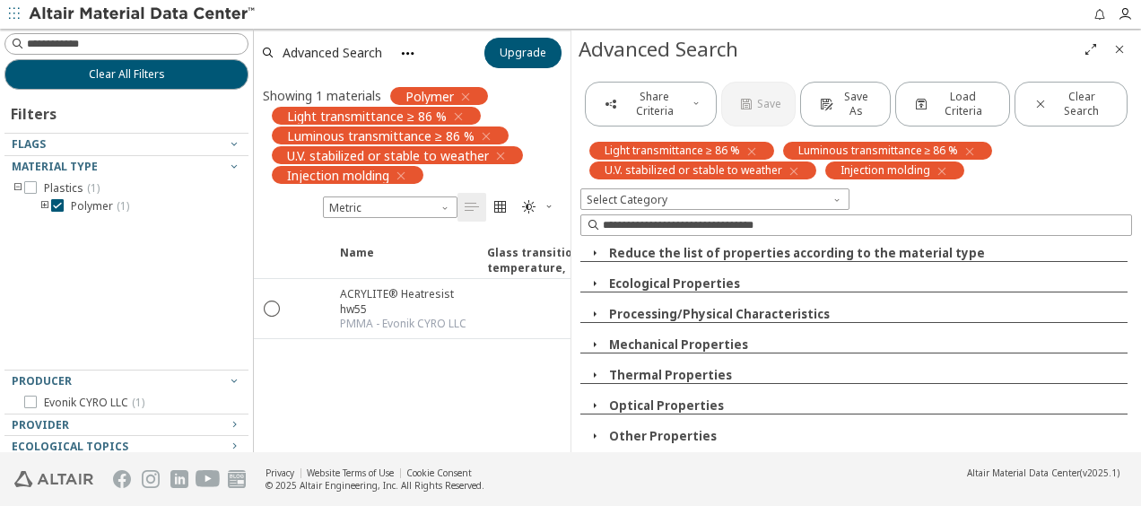
scroll to position [0, 0]
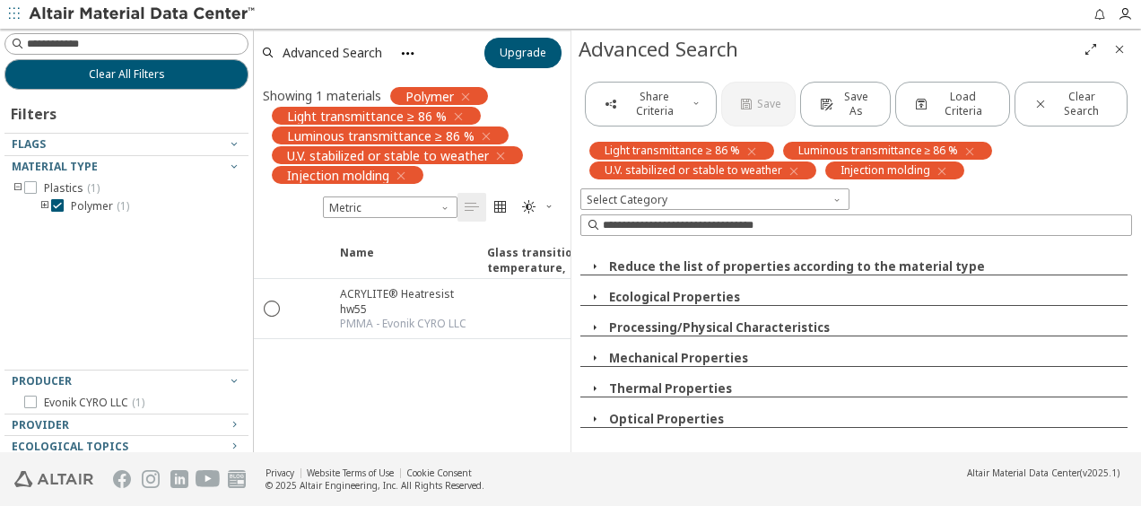
click at [591, 262] on icon "button" at bounding box center [595, 266] width 14 height 14
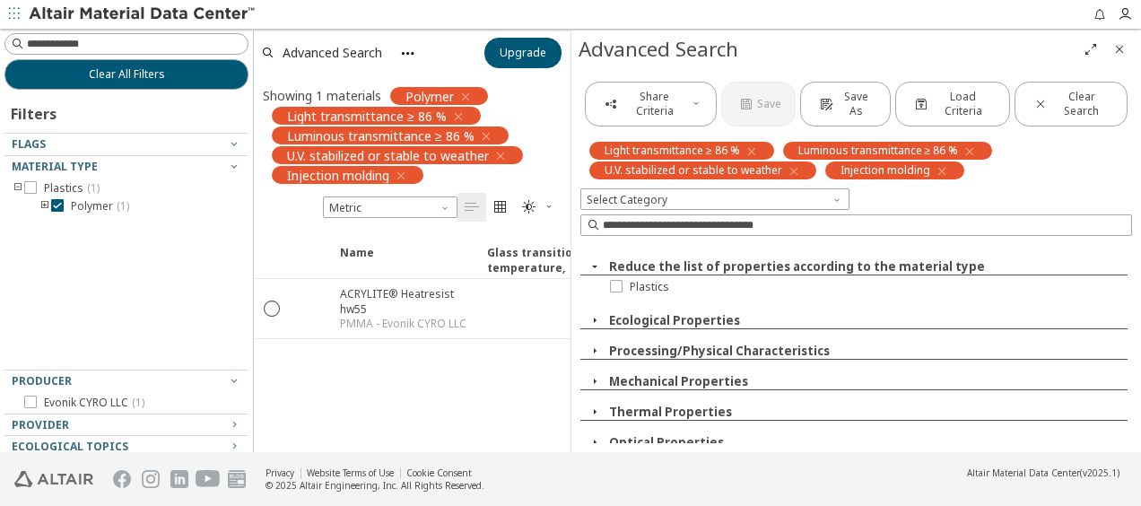
click at [594, 266] on icon "button" at bounding box center [595, 266] width 14 height 14
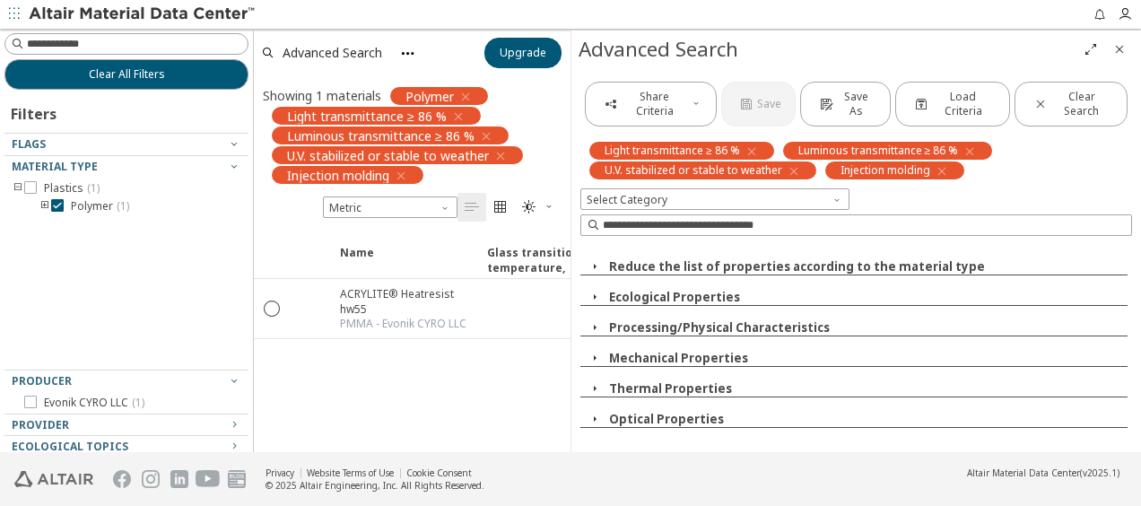
click at [592, 418] on icon "button" at bounding box center [595, 419] width 14 height 14
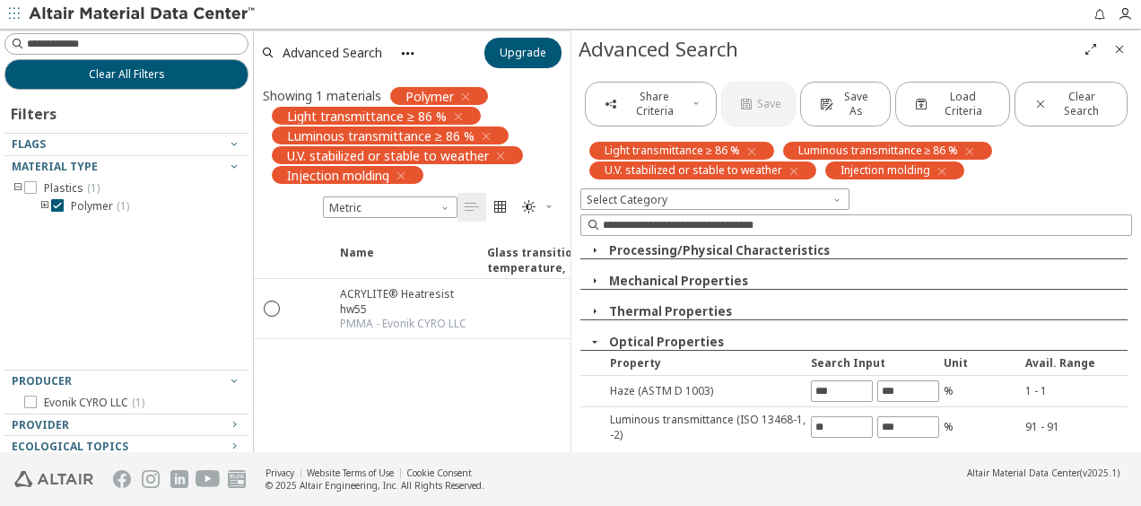
click at [593, 335] on icon "button" at bounding box center [595, 342] width 14 height 14
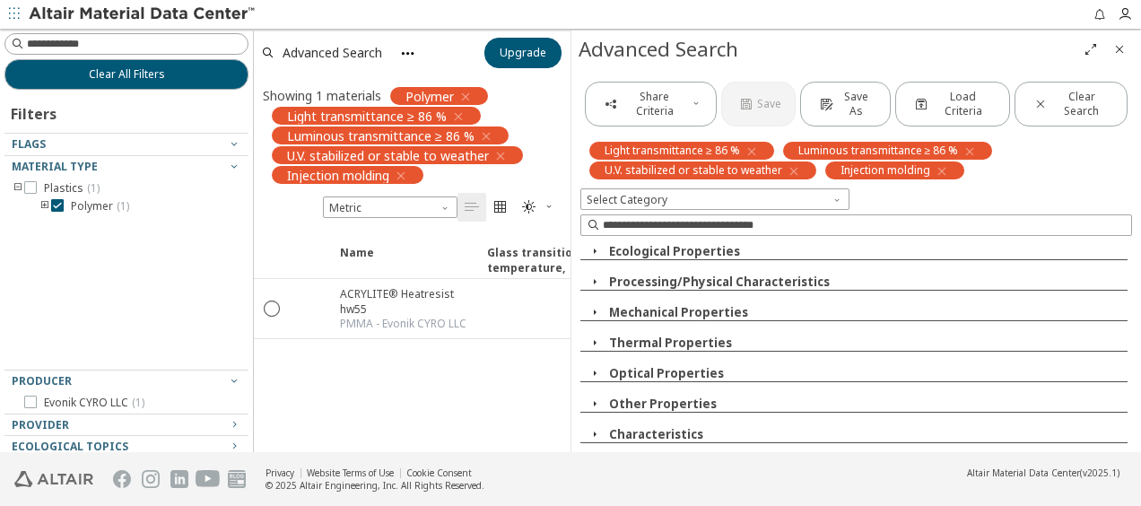
scroll to position [42, 0]
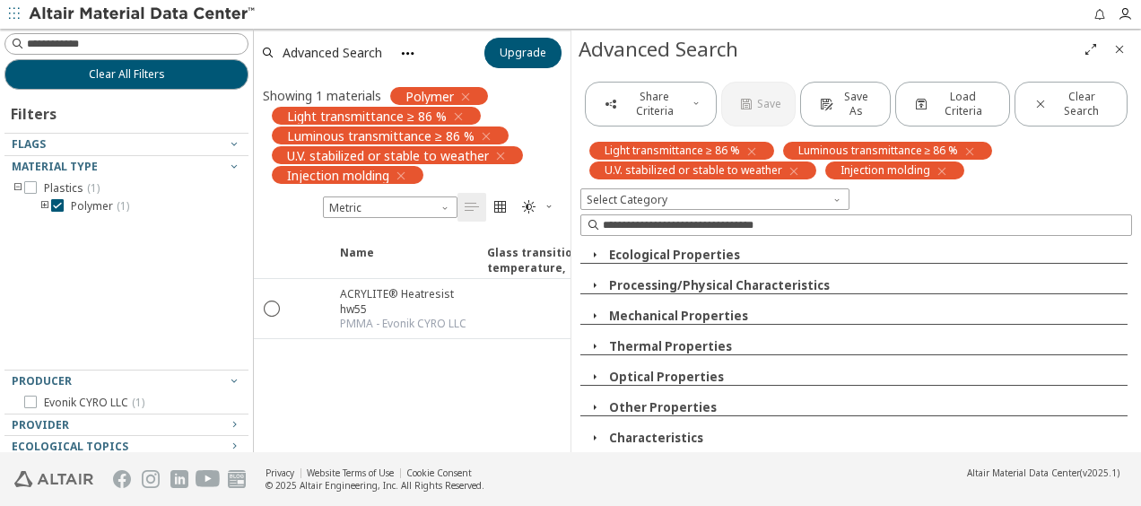
click at [597, 431] on icon "button" at bounding box center [595, 438] width 14 height 14
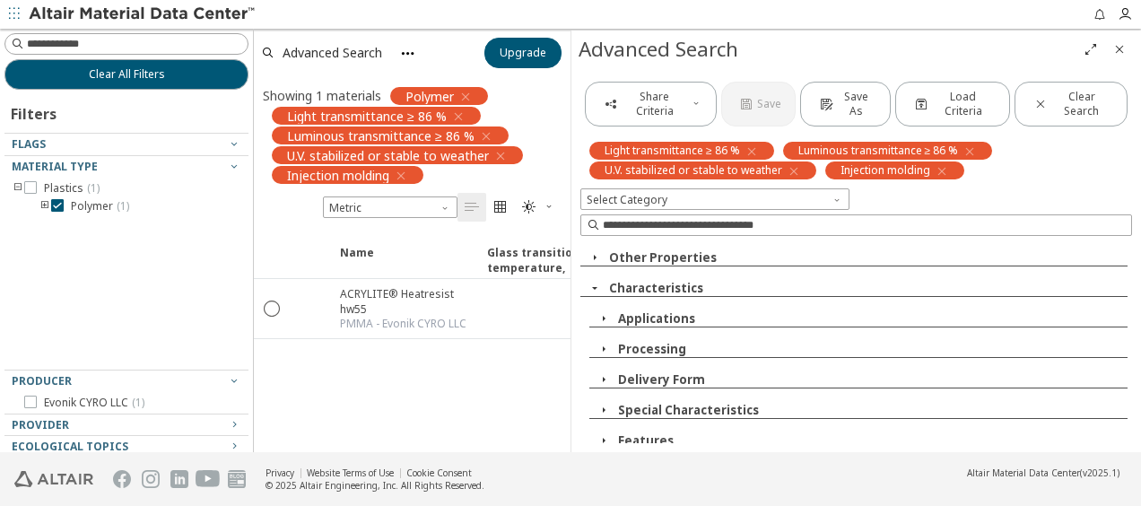
scroll to position [164, 0]
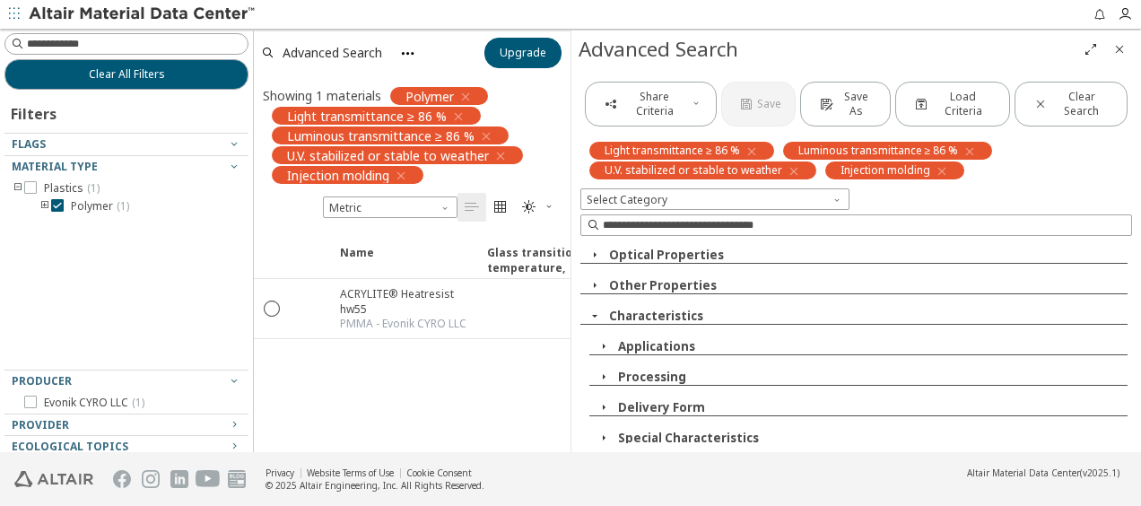
click at [604, 345] on icon "button" at bounding box center [604, 346] width 14 height 14
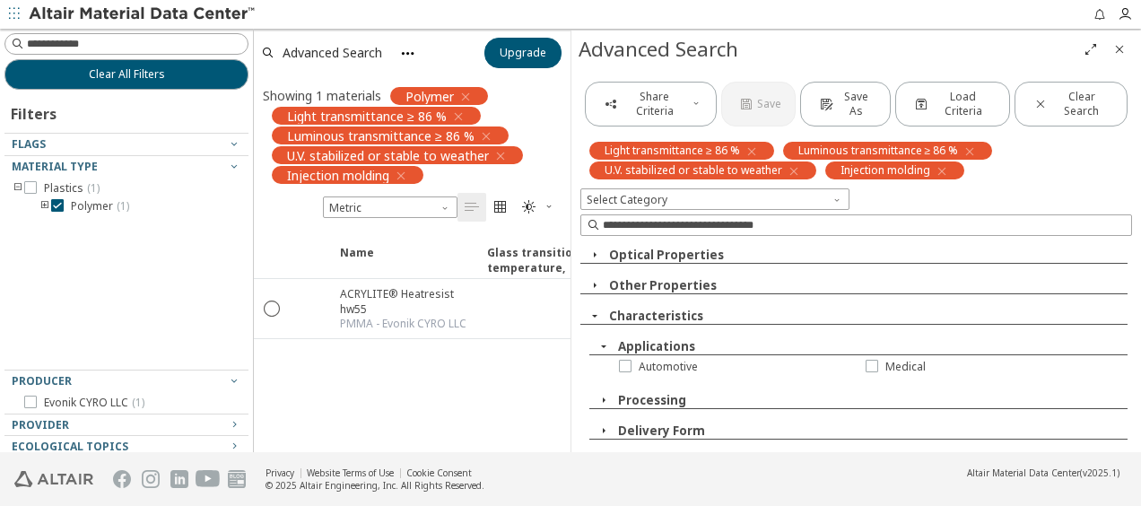
click at [605, 342] on icon "button" at bounding box center [604, 346] width 14 height 14
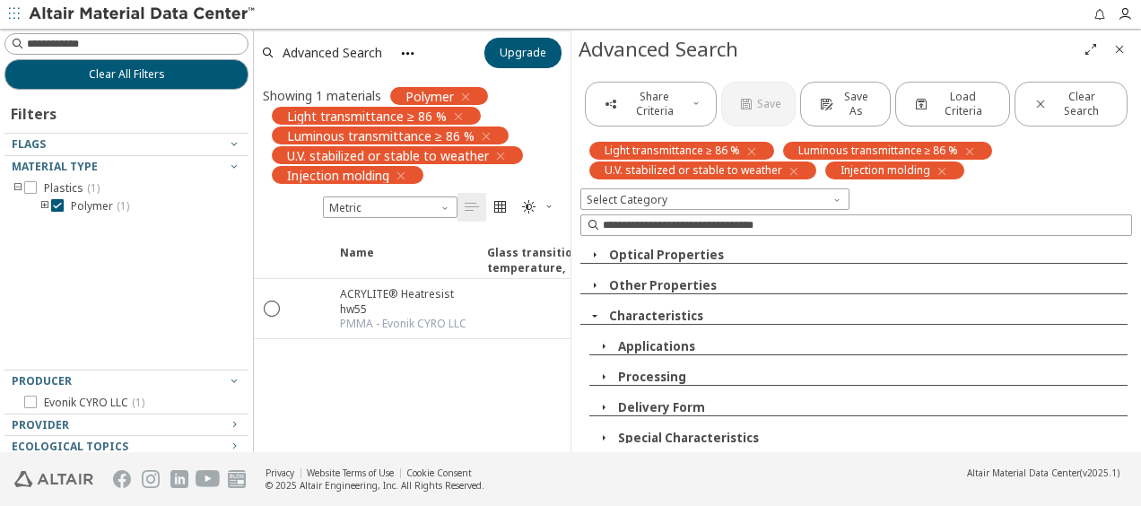
click at [607, 370] on icon "button" at bounding box center [604, 377] width 14 height 14
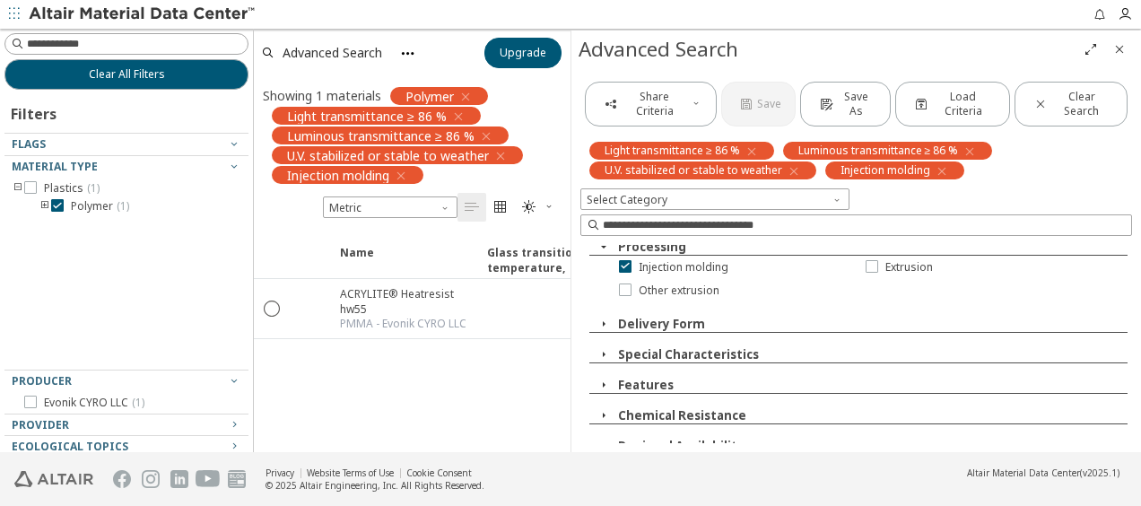
scroll to position [301, 0]
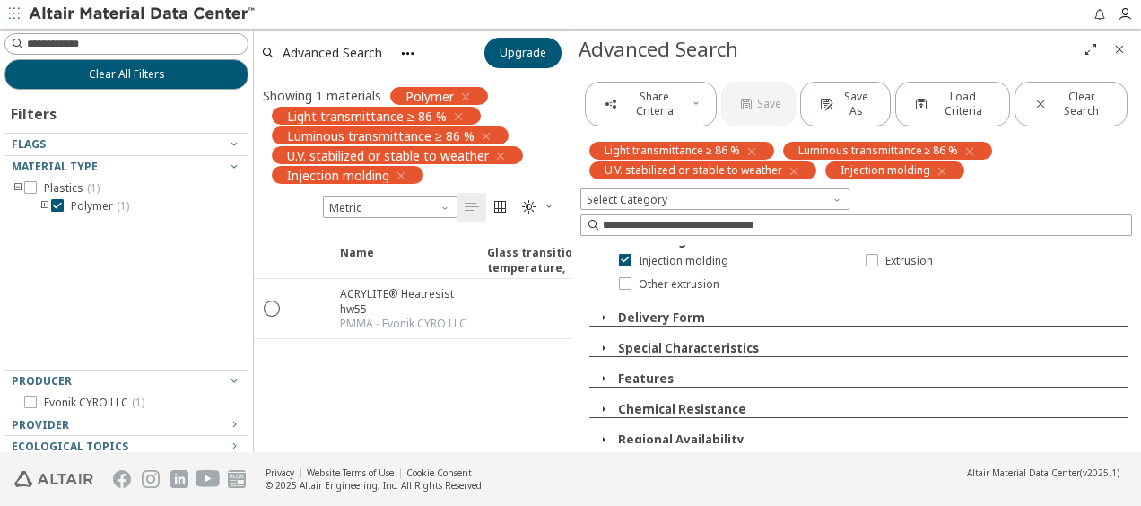
click at [605, 318] on icon "button" at bounding box center [604, 317] width 14 height 14
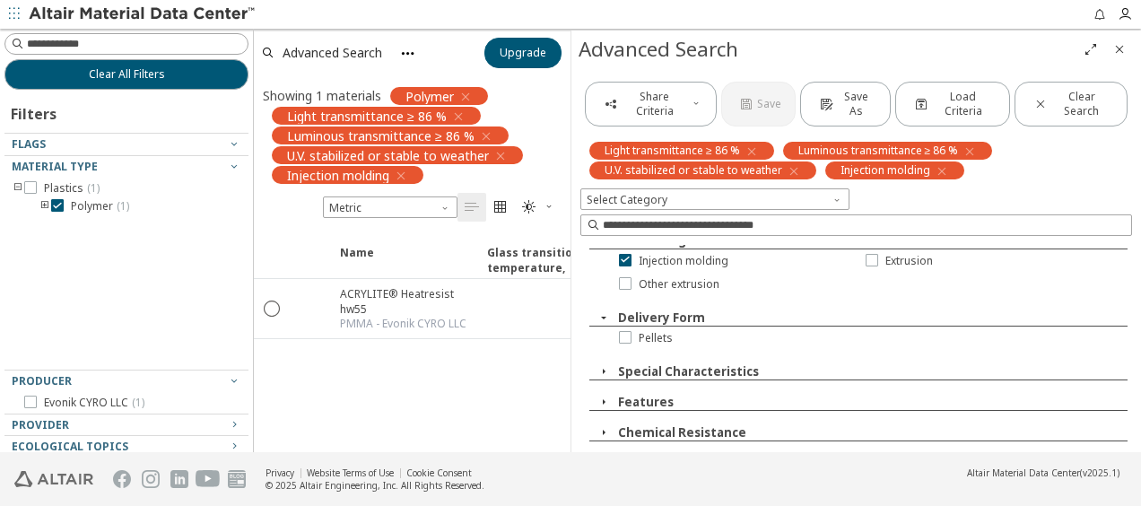
click at [605, 318] on icon "button" at bounding box center [604, 317] width 14 height 14
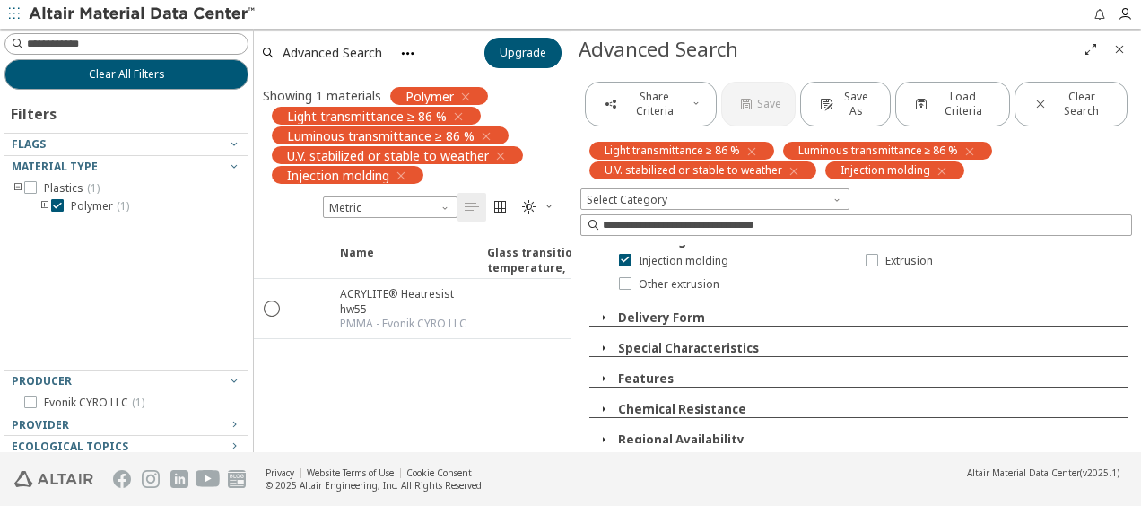
click at [604, 341] on icon "button" at bounding box center [604, 348] width 14 height 14
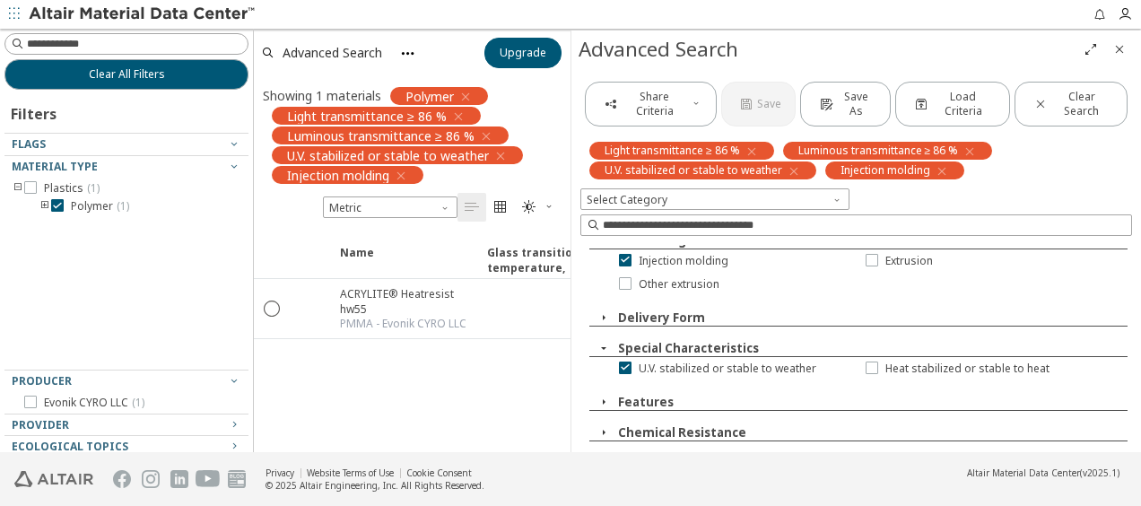
click at [604, 342] on icon "button" at bounding box center [604, 348] width 14 height 14
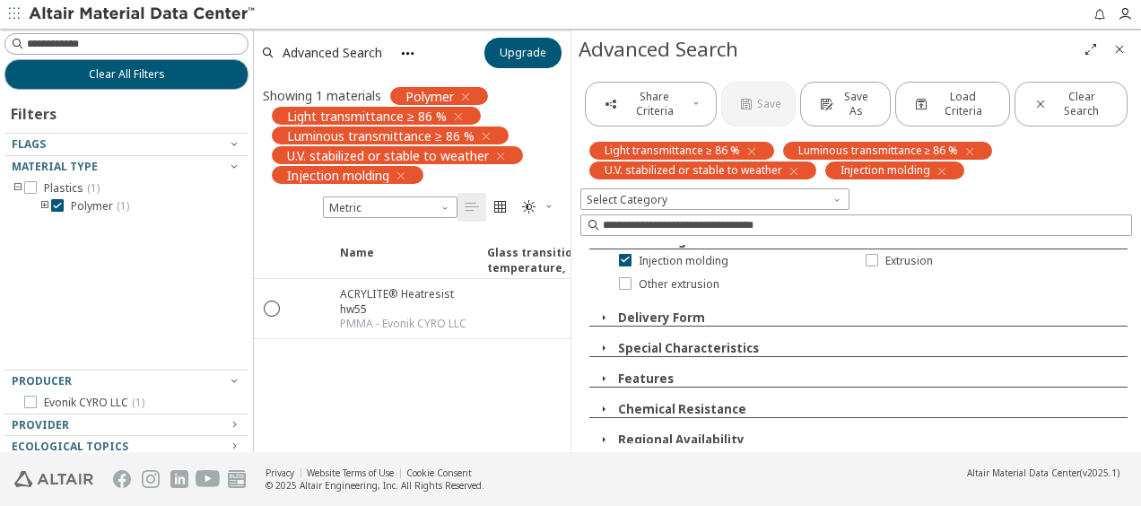
click at [605, 343] on icon "button" at bounding box center [604, 348] width 14 height 14
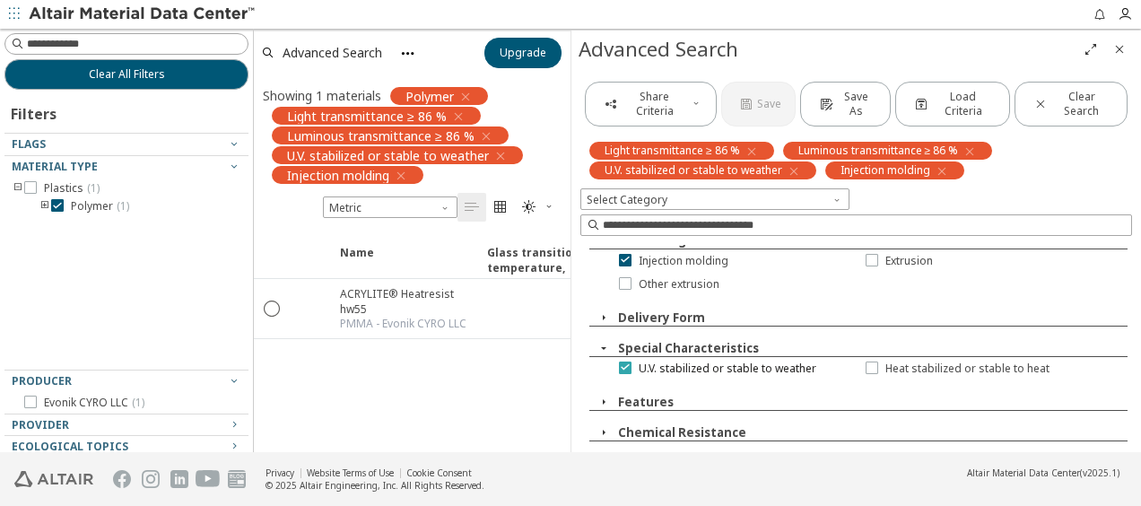
click at [626, 361] on icon at bounding box center [625, 367] width 13 height 13
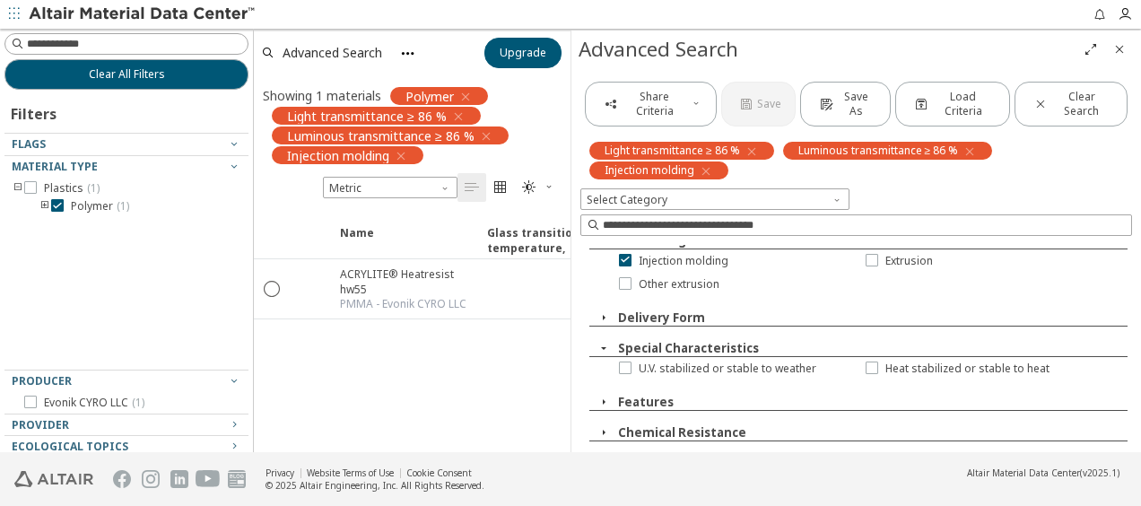
click at [605, 341] on icon "button" at bounding box center [604, 348] width 14 height 14
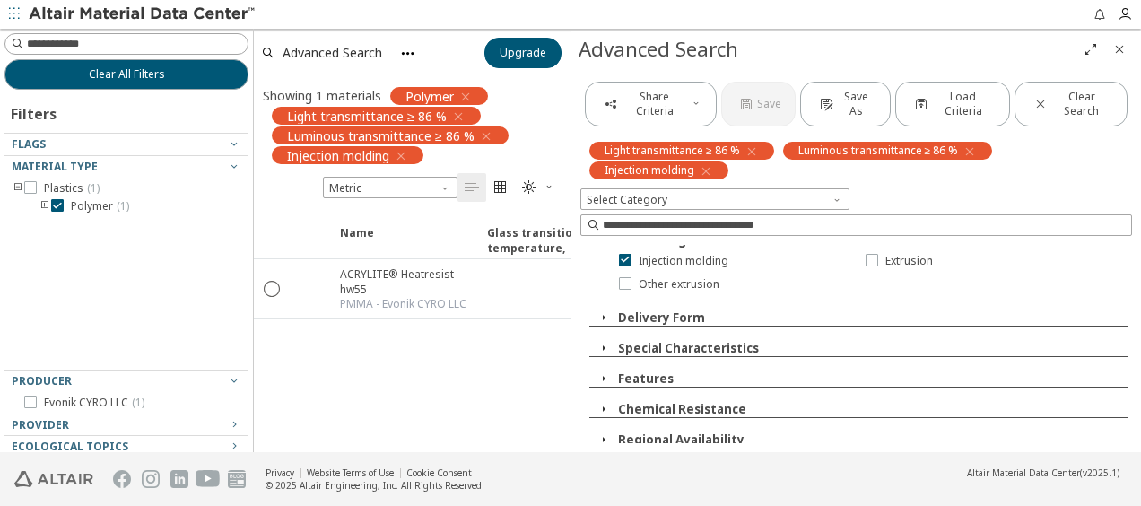
click at [608, 375] on icon "button" at bounding box center [604, 378] width 14 height 14
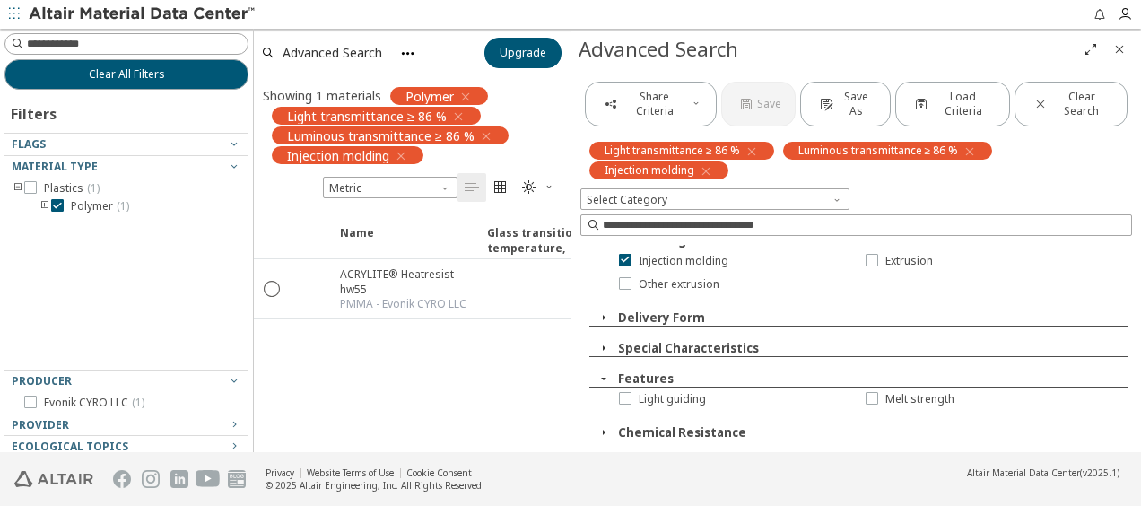
click at [604, 371] on icon "button" at bounding box center [604, 378] width 14 height 14
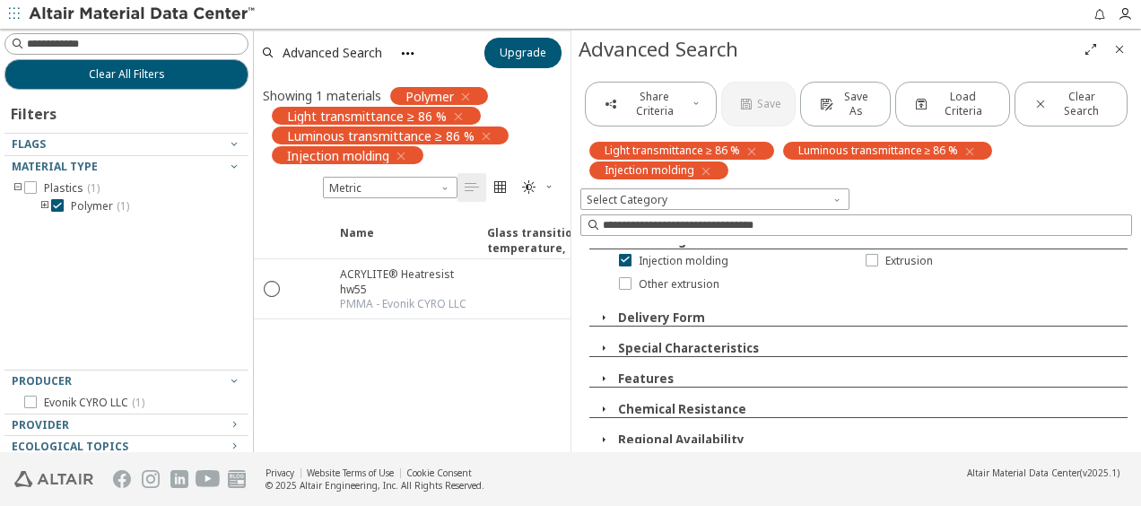
click at [600, 402] on icon "button" at bounding box center [604, 409] width 14 height 14
click at [606, 402] on icon "button" at bounding box center [604, 409] width 14 height 14
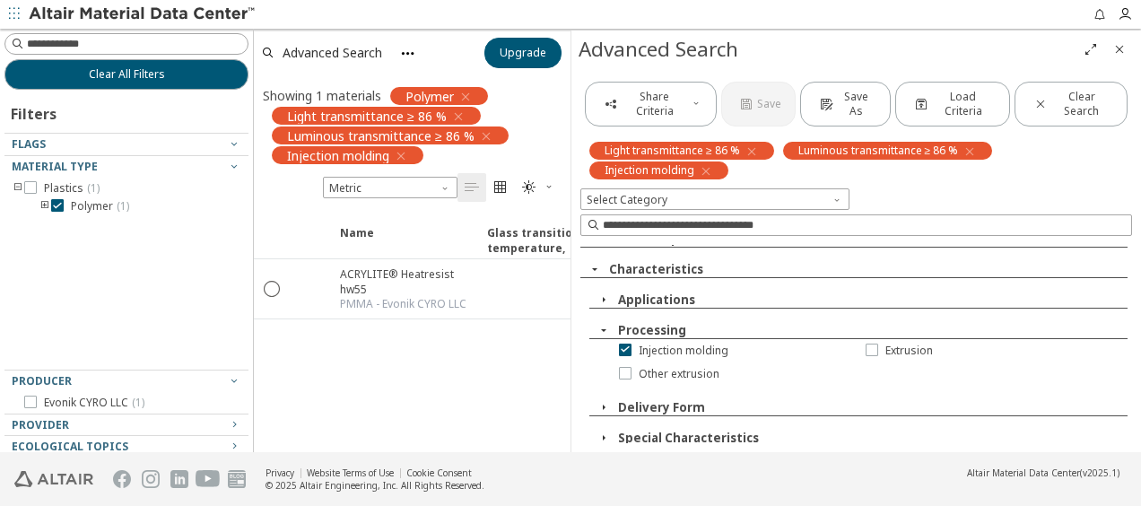
scroll to position [121, 0]
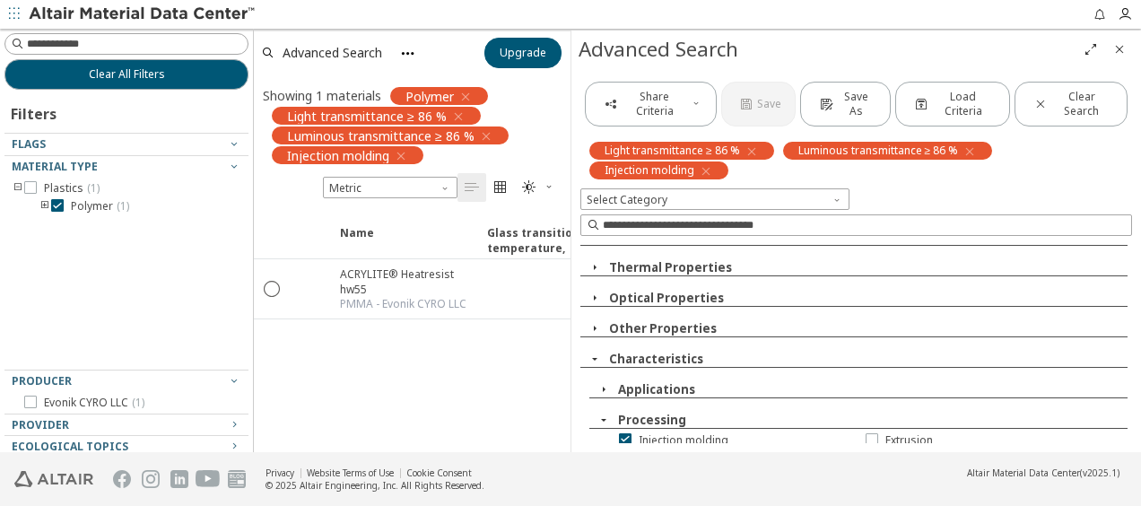
click at [606, 413] on icon "button" at bounding box center [604, 420] width 14 height 14
click at [596, 360] on icon "button" at bounding box center [595, 359] width 14 height 14
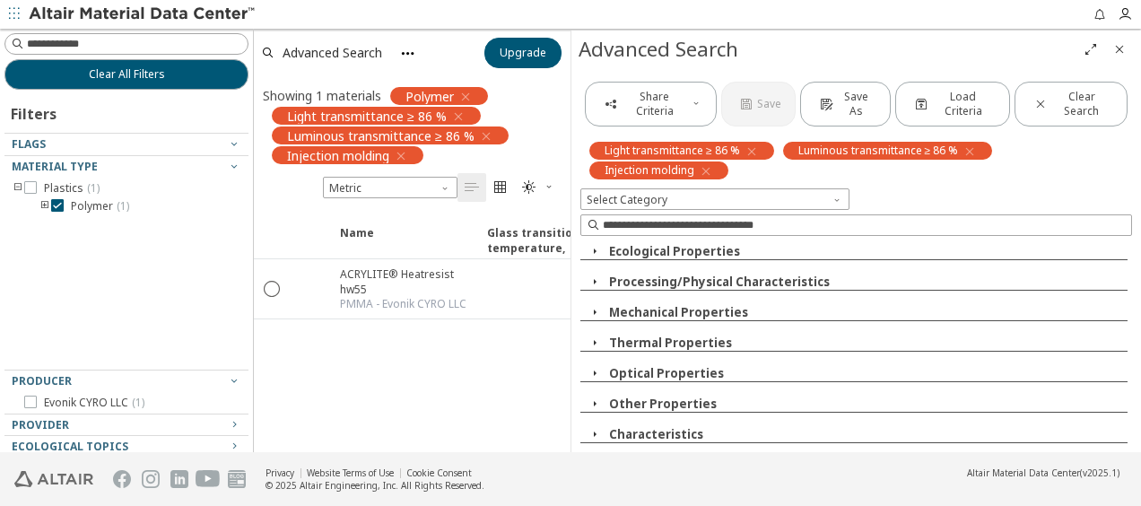
scroll to position [42, 0]
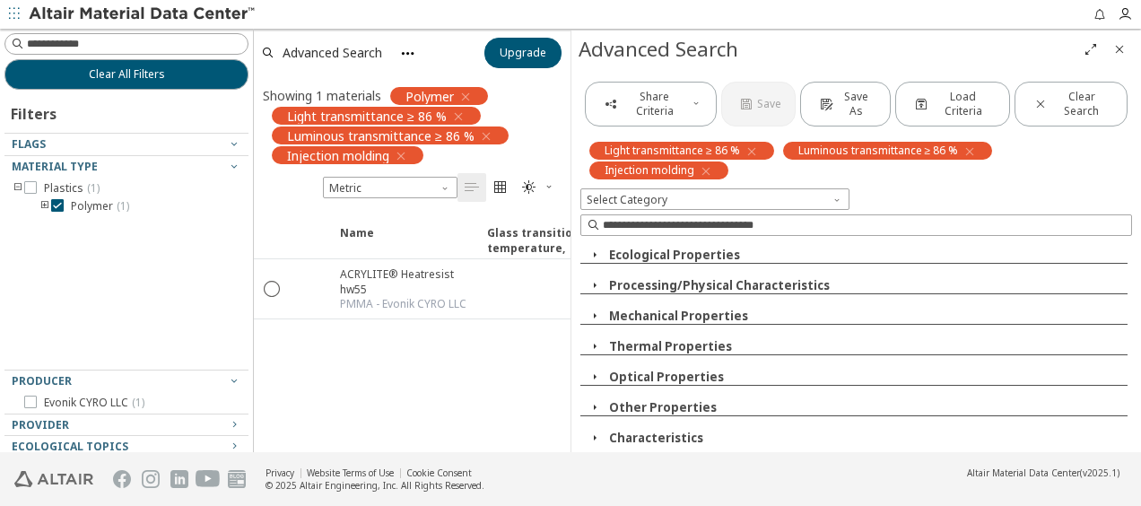
click at [596, 375] on icon "button" at bounding box center [595, 377] width 14 height 14
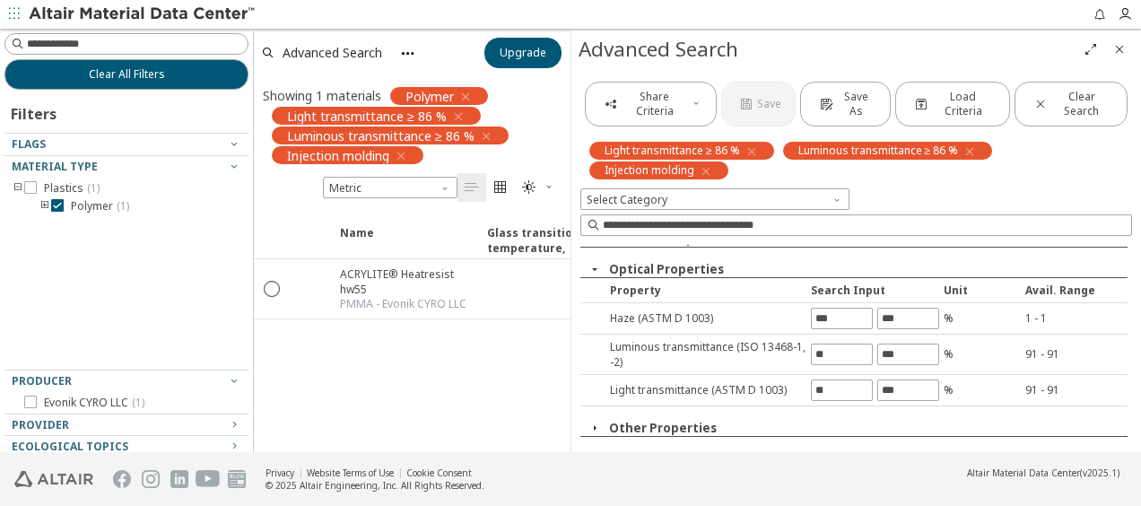
scroll to position [167, 0]
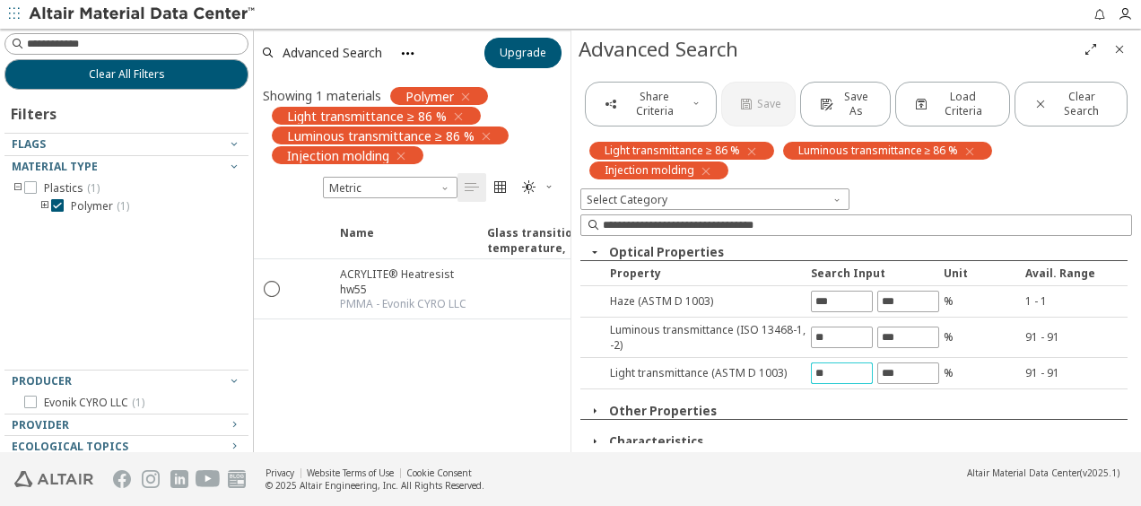
drag, startPoint x: 827, startPoint y: 366, endPoint x: 800, endPoint y: 366, distance: 26.9
click at [800, 366] on div "Light transmittance (ASTM D 1003) ** % 91 - 91" at bounding box center [853, 373] width 547 height 31
click at [837, 328] on div "Share Criteria Save Save As Load Criteria Clear Search Light transmittance ≥ 86…" at bounding box center [856, 260] width 570 height 384
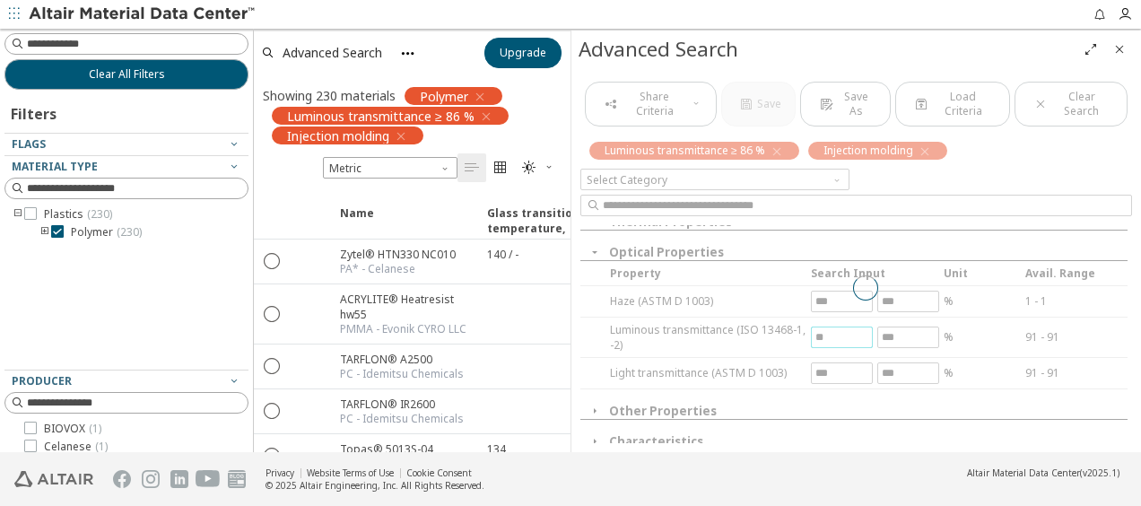
scroll to position [196, 0]
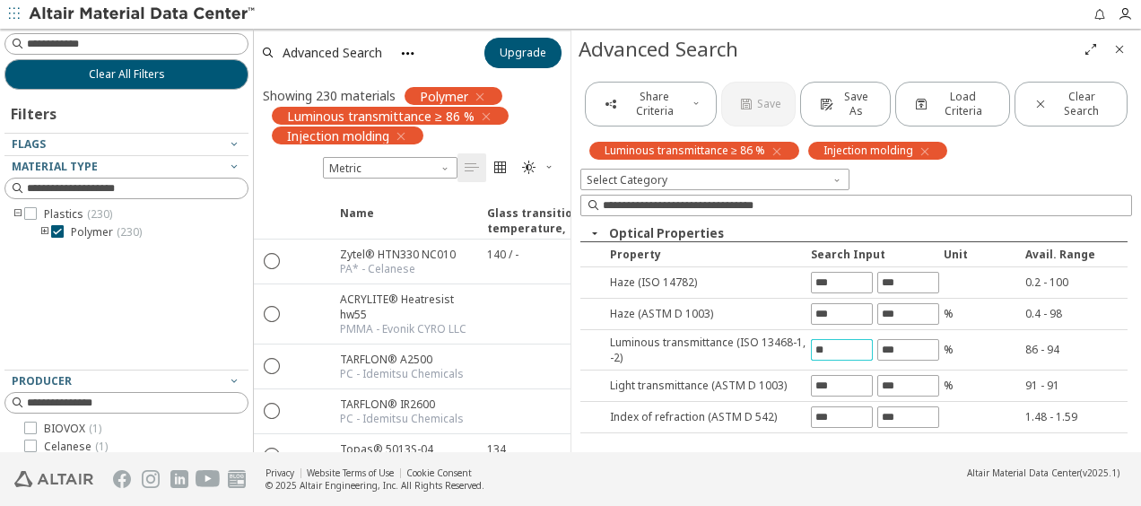
drag, startPoint x: 822, startPoint y: 342, endPoint x: 802, endPoint y: 346, distance: 20.2
click at [812, 343] on input "**" at bounding box center [842, 350] width 60 height 20
type input "**"
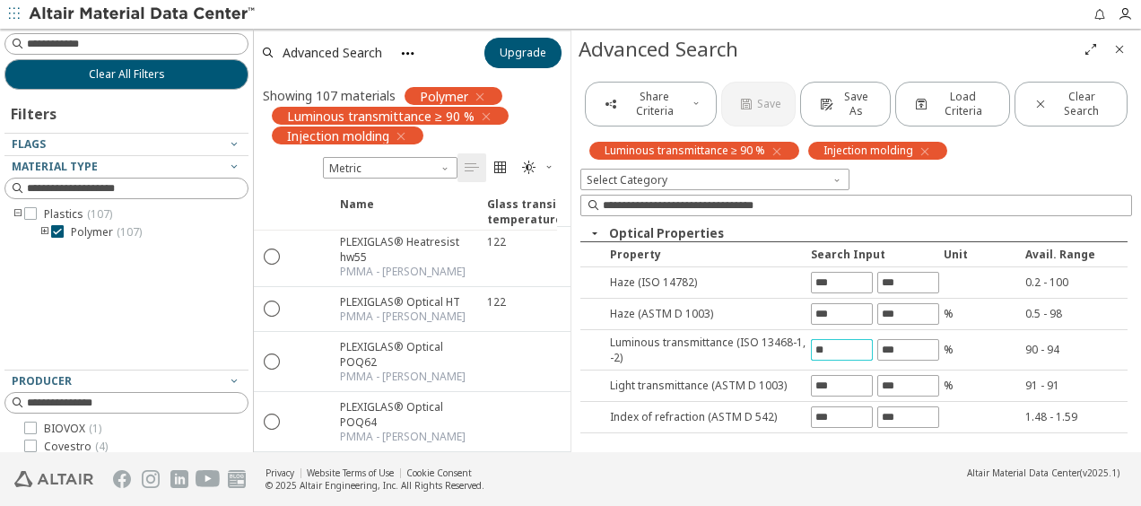
scroll to position [4487, 0]
